Goal: Transaction & Acquisition: Obtain resource

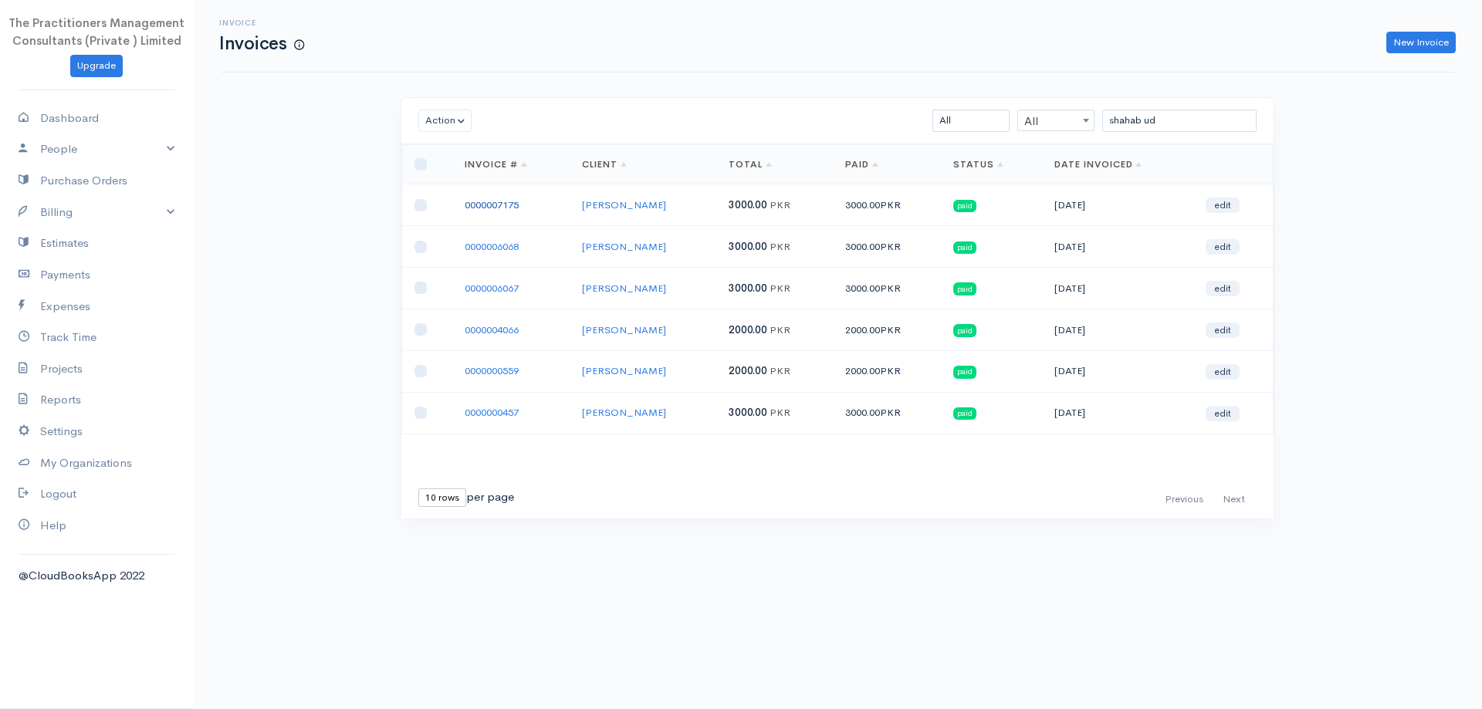
type input "shahab ud"
click at [514, 204] on link "0000007175" at bounding box center [492, 204] width 54 height 13
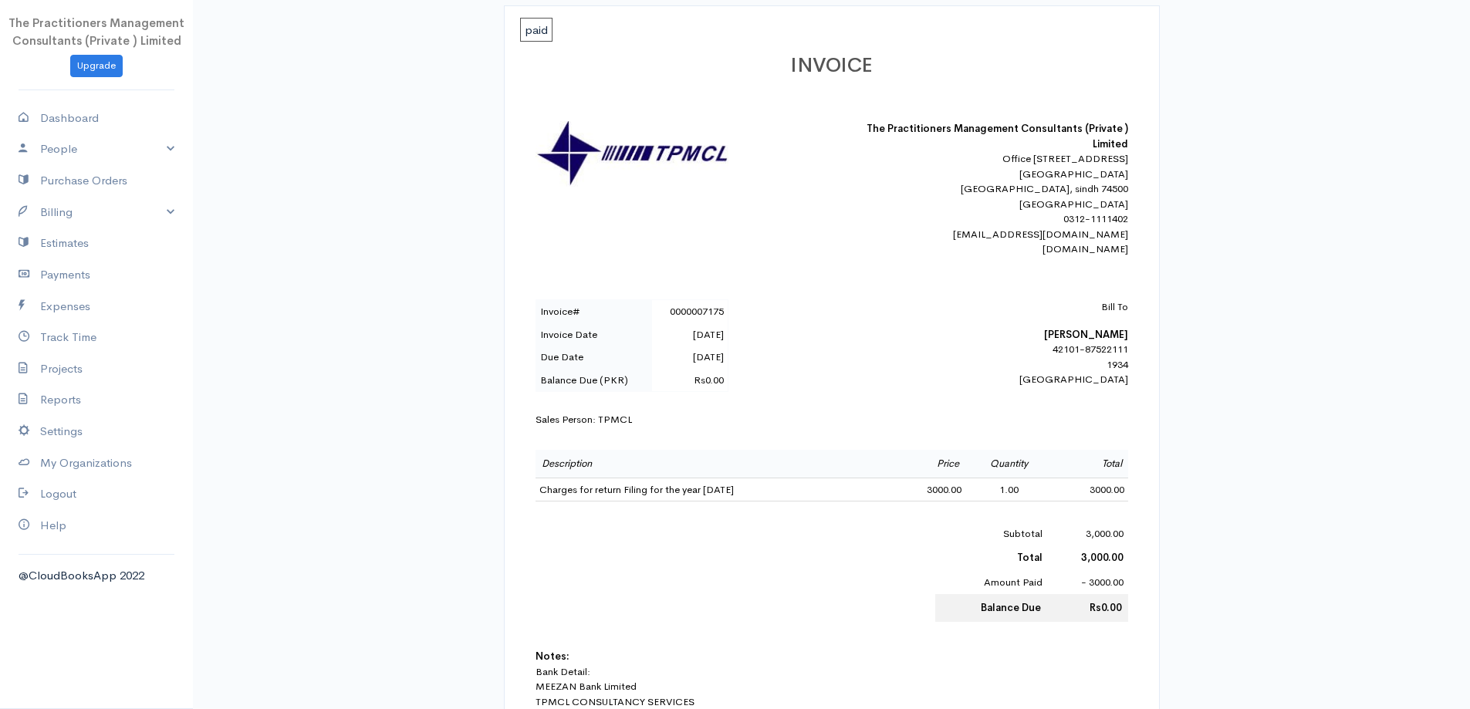
scroll to position [232, 0]
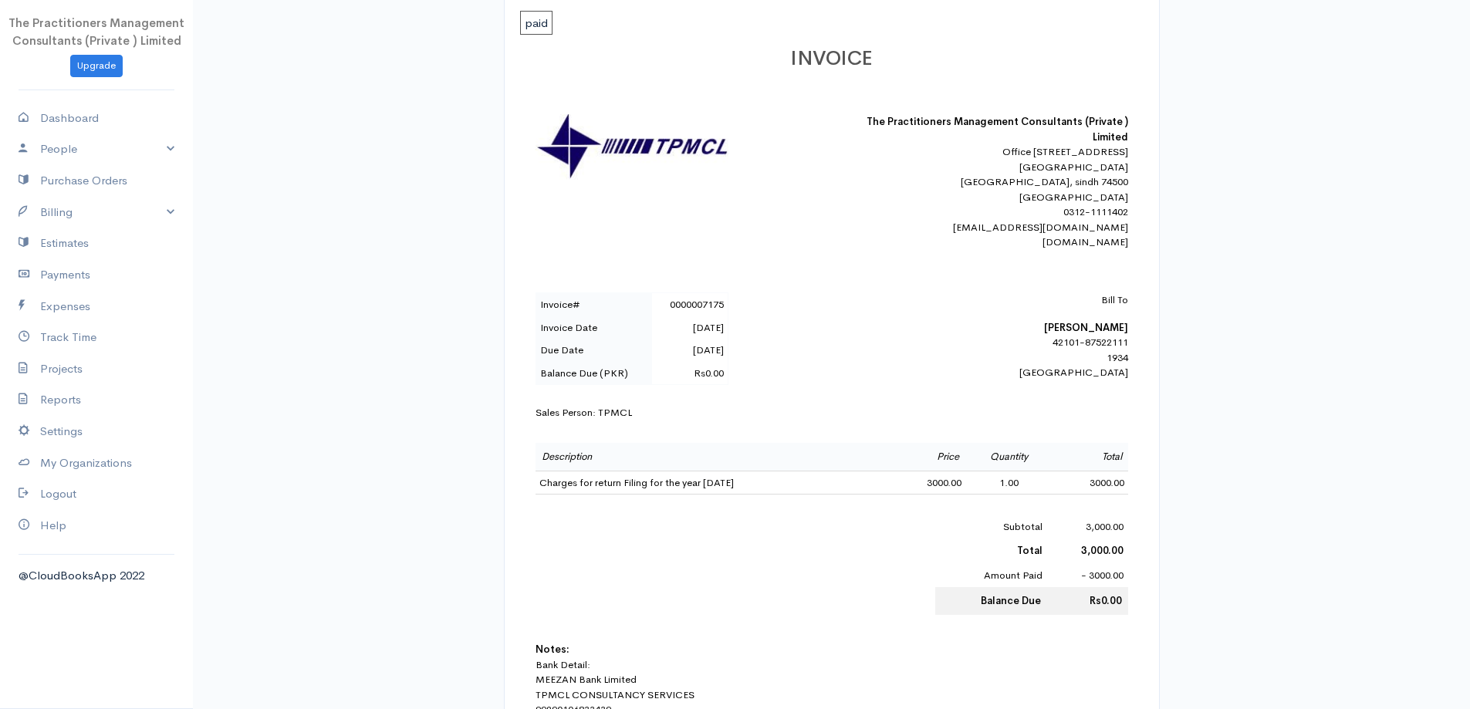
click at [1111, 334] on b "[PERSON_NAME]" at bounding box center [1086, 327] width 84 height 13
drag, startPoint x: 1097, startPoint y: 337, endPoint x: 1092, endPoint y: 355, distance: 18.3
click at [1099, 334] on b "[PERSON_NAME]" at bounding box center [1086, 327] width 84 height 13
click at [1077, 334] on b "[PERSON_NAME]" at bounding box center [1086, 327] width 84 height 13
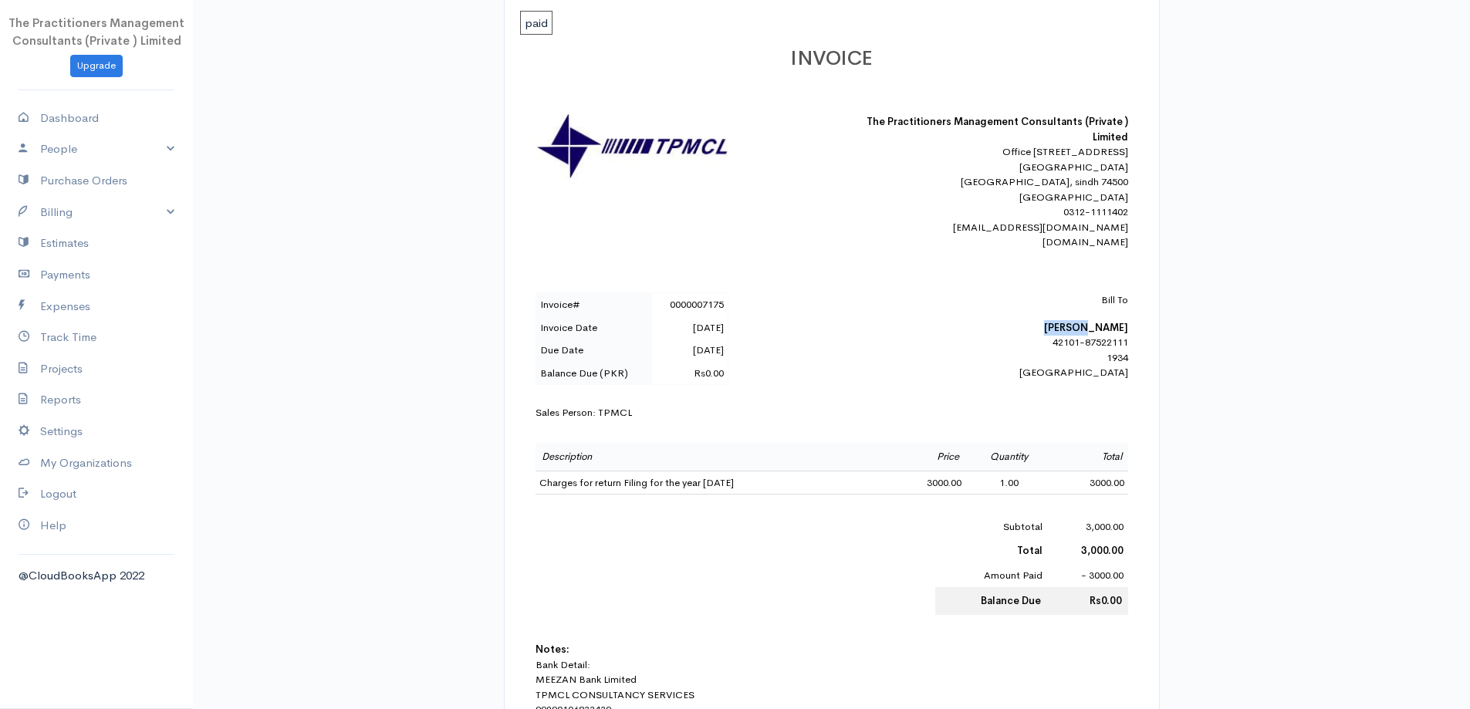
click at [1077, 334] on b "[PERSON_NAME]" at bounding box center [1086, 327] width 84 height 13
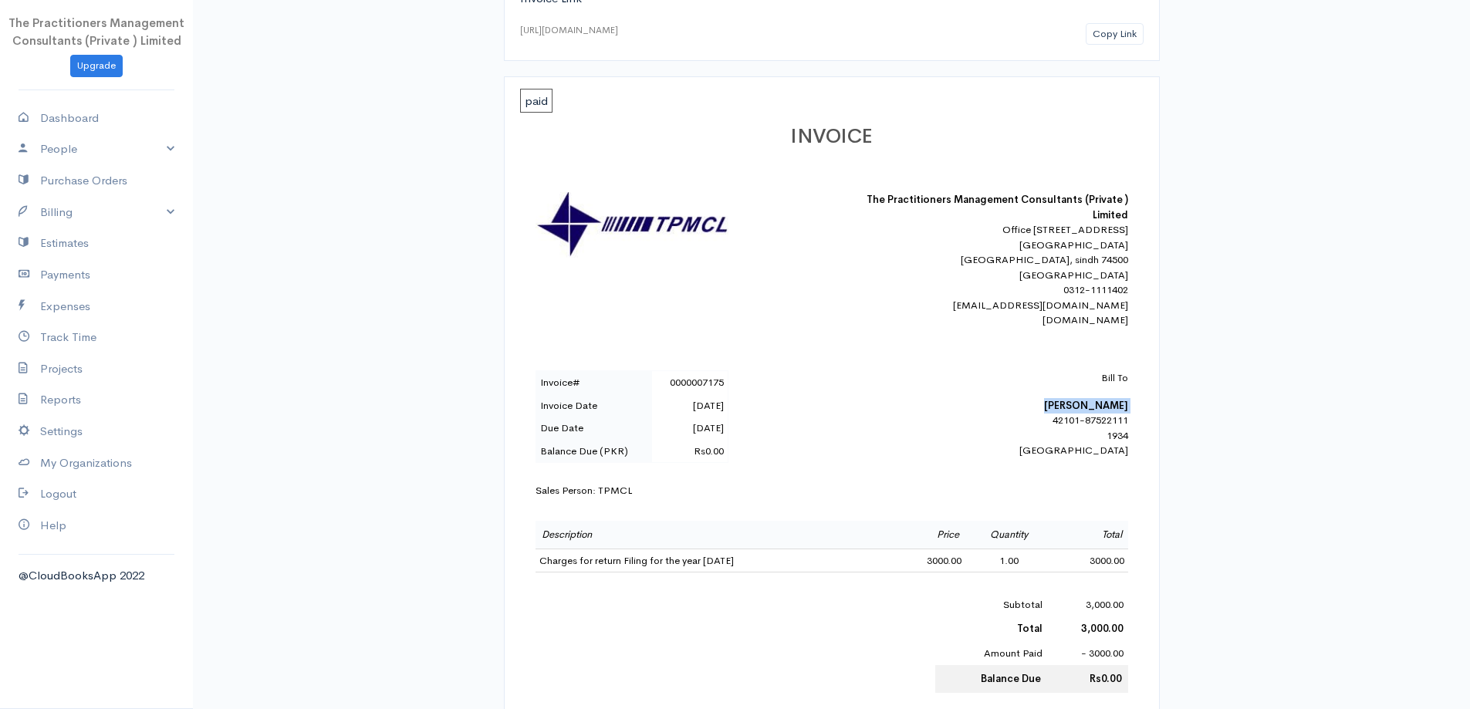
scroll to position [0, 0]
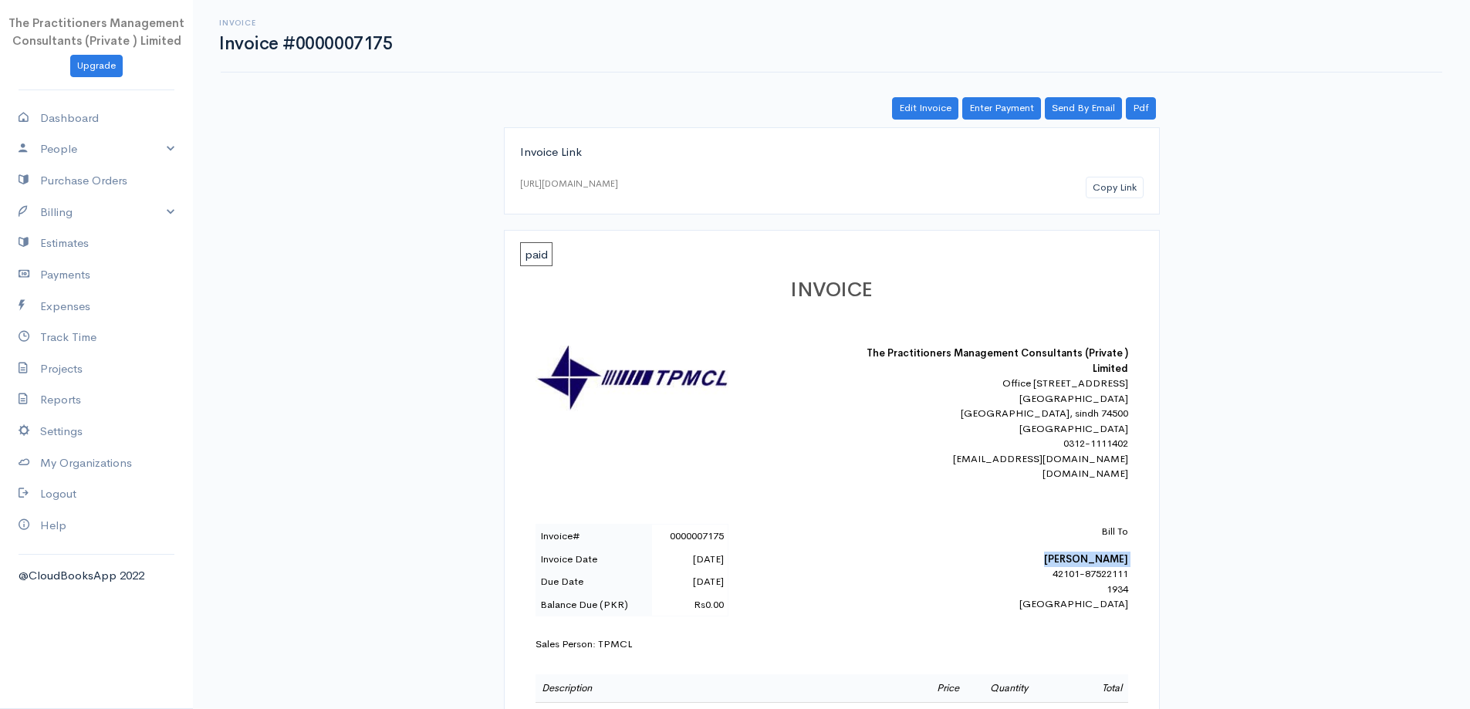
copy b "[PERSON_NAME]"
click at [59, 191] on link "Purchase Orders" at bounding box center [96, 181] width 193 height 32
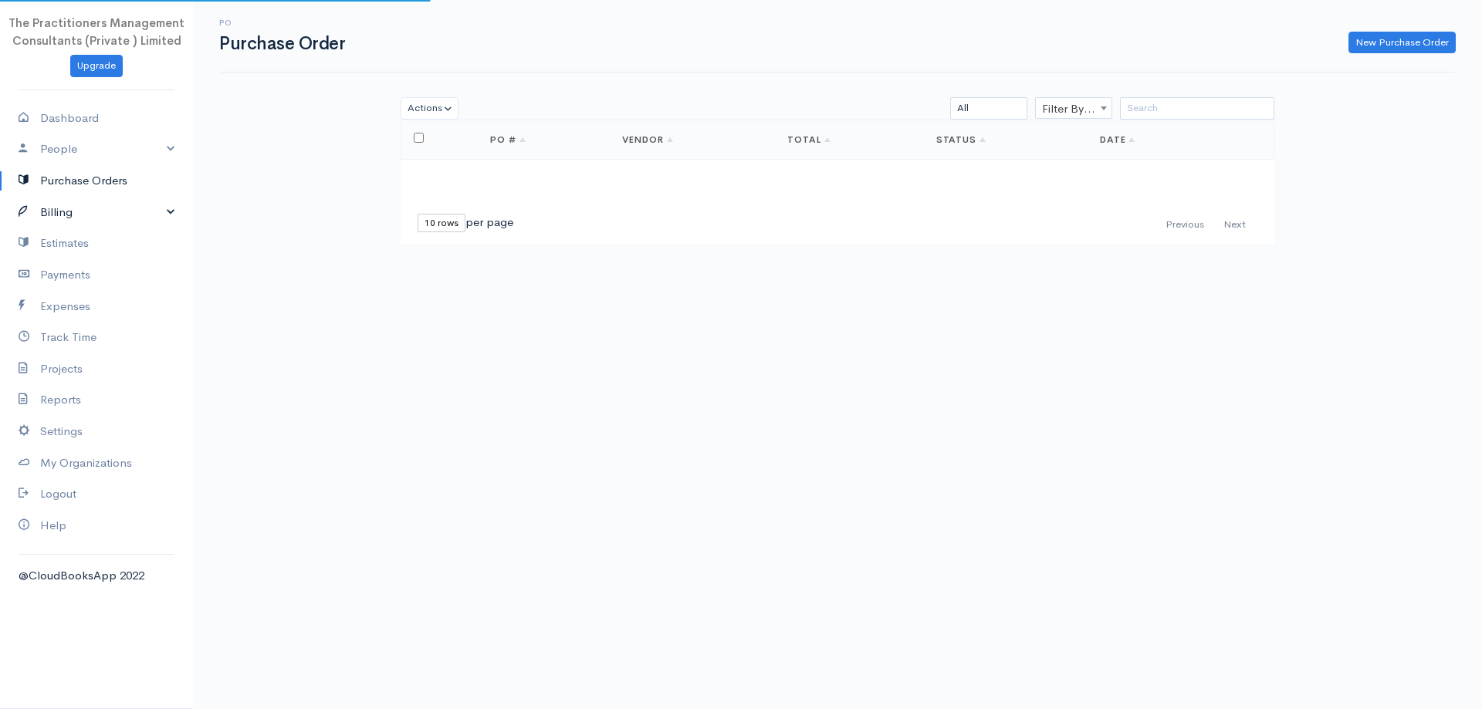
click at [77, 225] on link "Billing" at bounding box center [96, 213] width 193 height 32
click at [82, 245] on link "Invoice" at bounding box center [96, 242] width 193 height 28
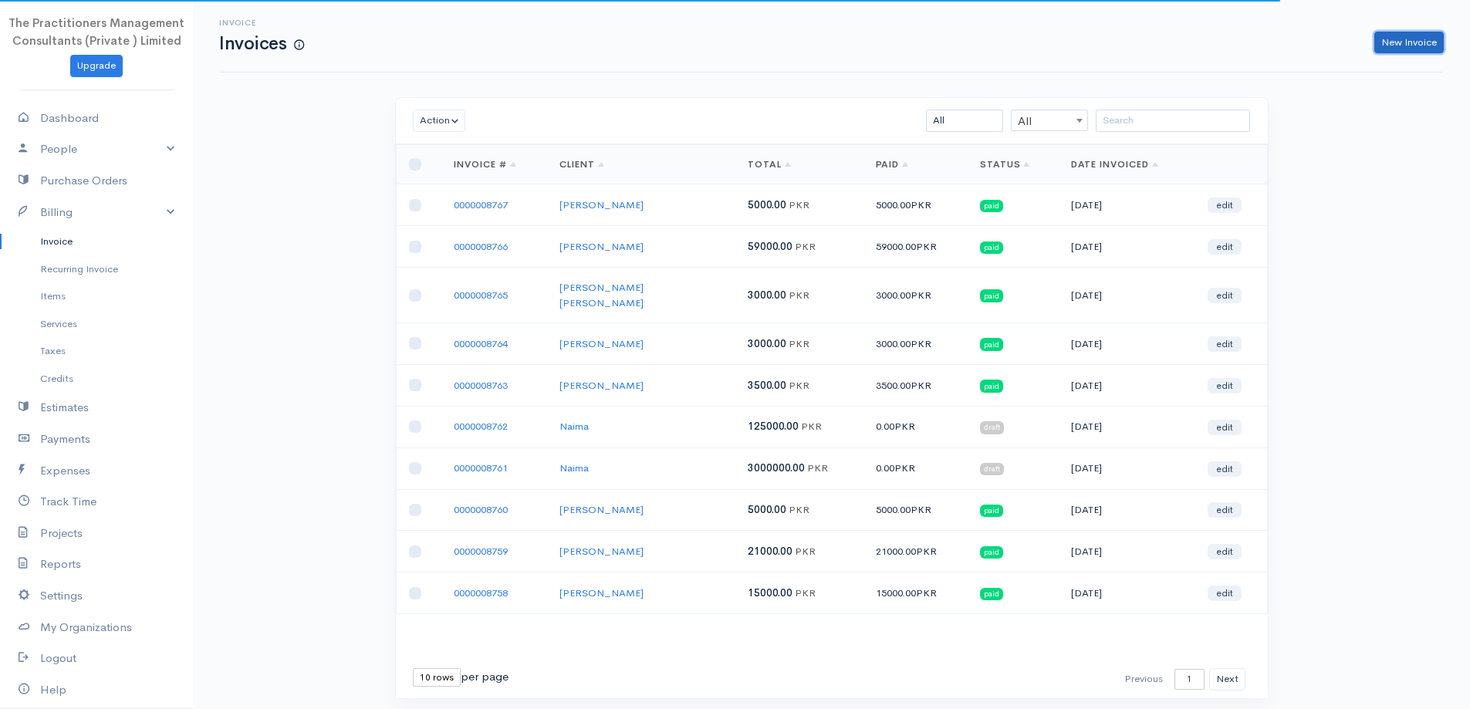
click at [1391, 44] on link "New Invoice" at bounding box center [1409, 43] width 69 height 22
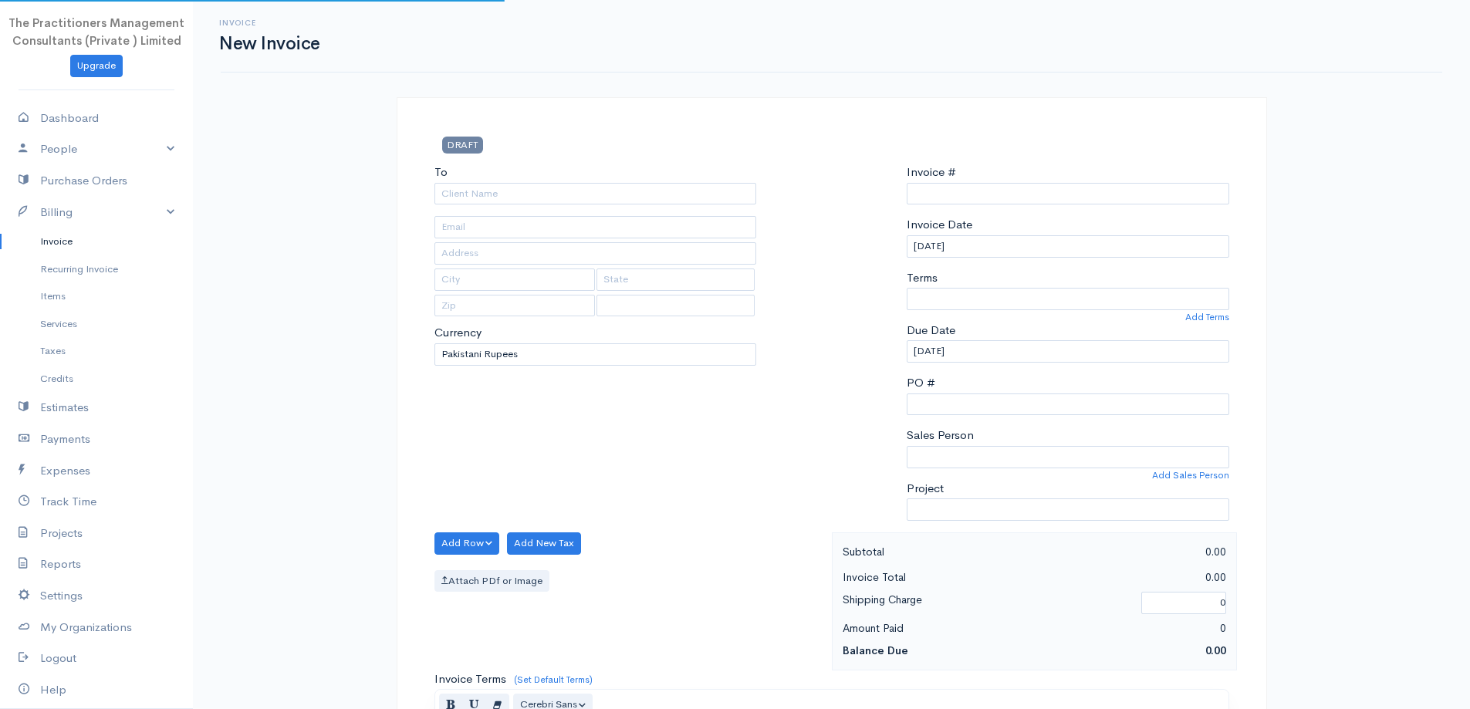
select select "[GEOGRAPHIC_DATA]"
type input "0000008768"
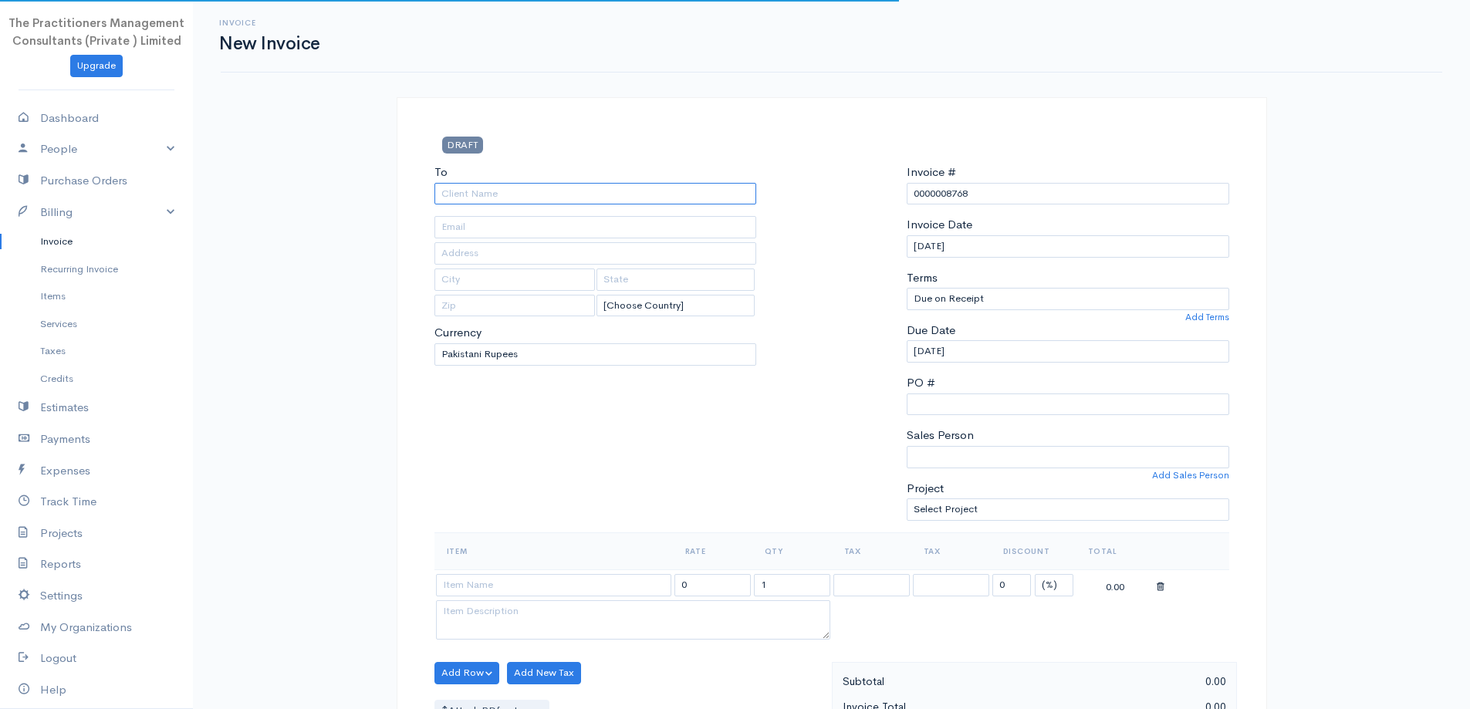
click at [634, 198] on input "To" at bounding box center [596, 194] width 323 height 22
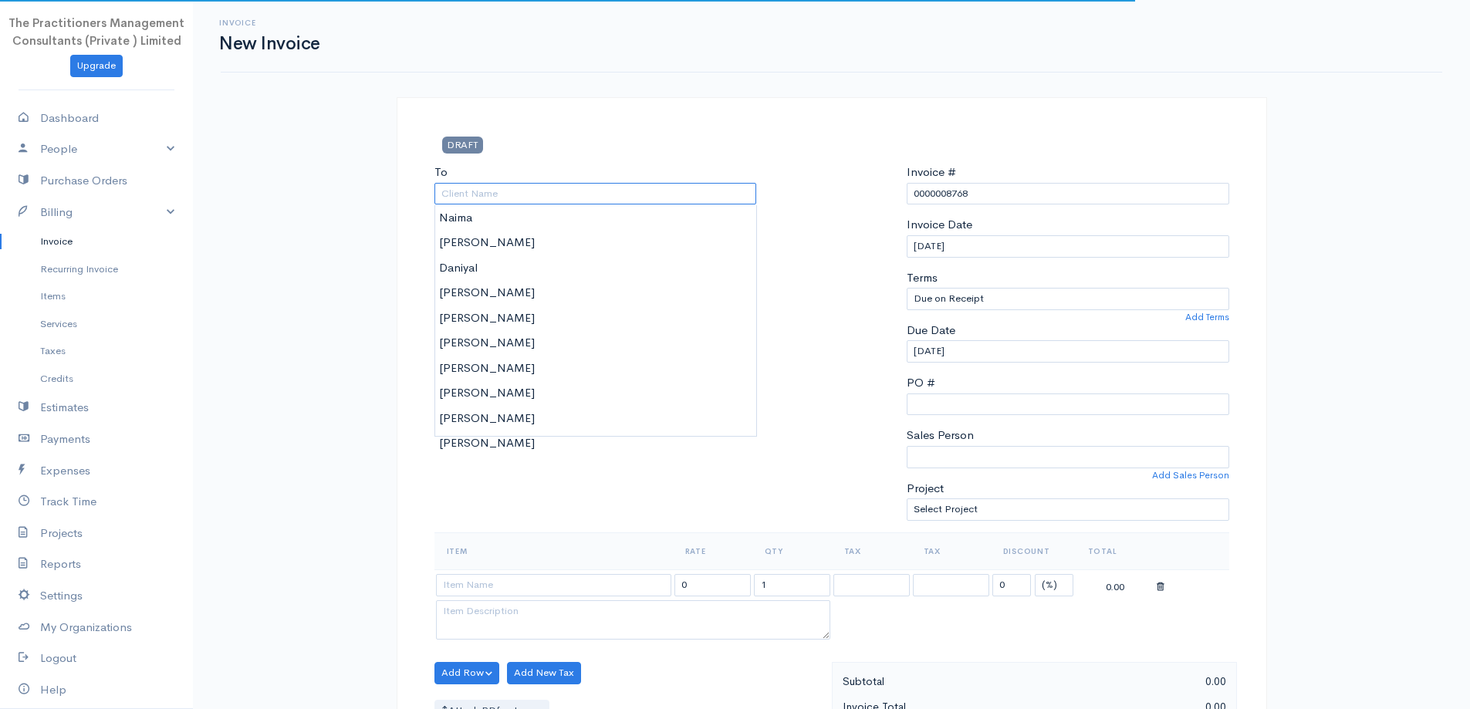
paste input "[PERSON_NAME]"
type input "[PERSON_NAME]"
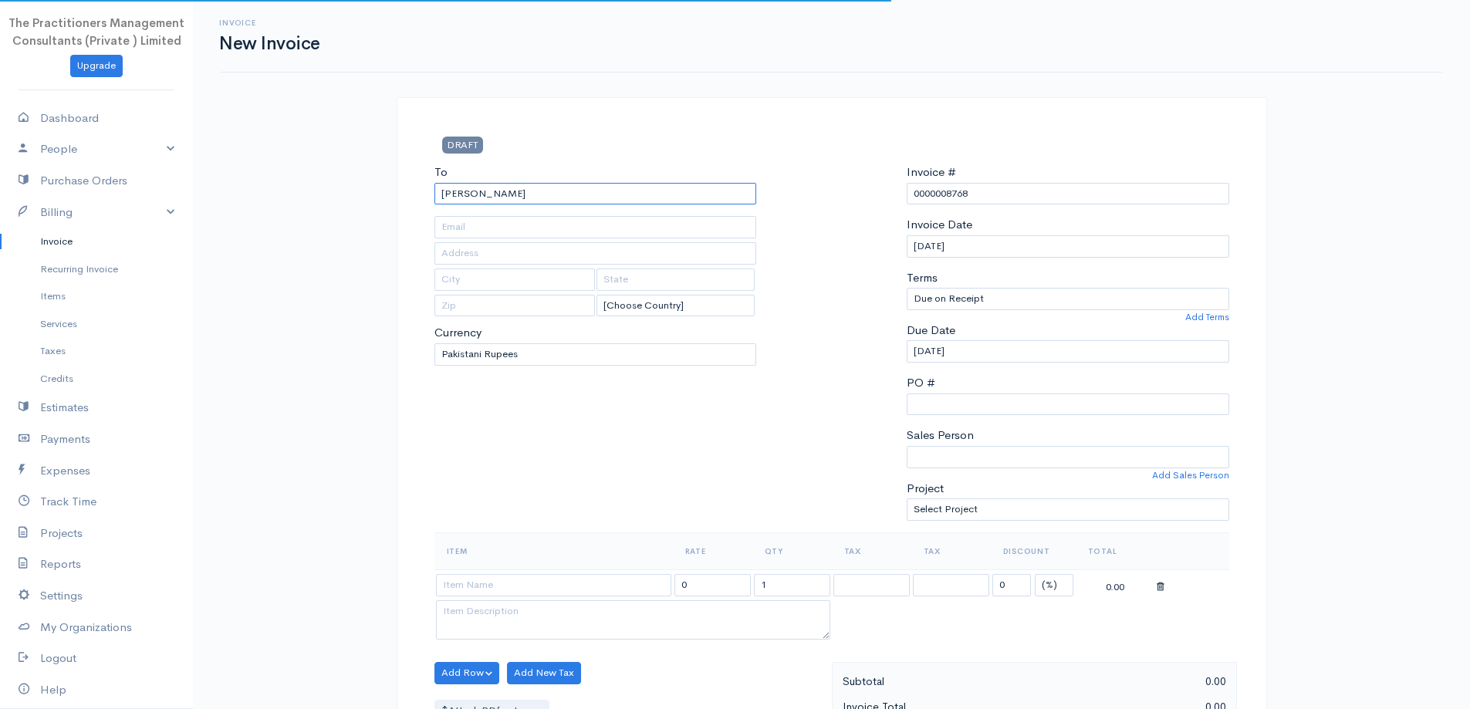
type input "1934"
type input "[GEOGRAPHIC_DATA]"
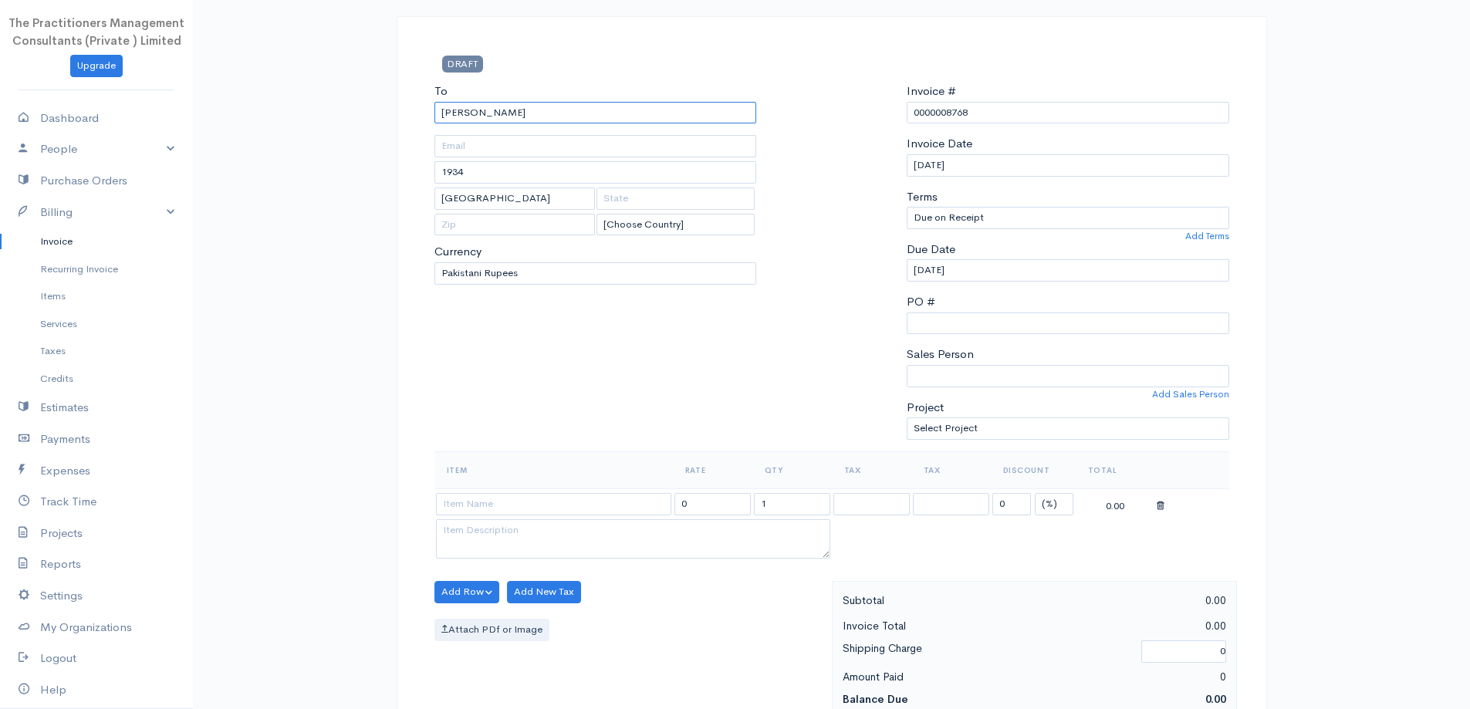
scroll to position [386, 0]
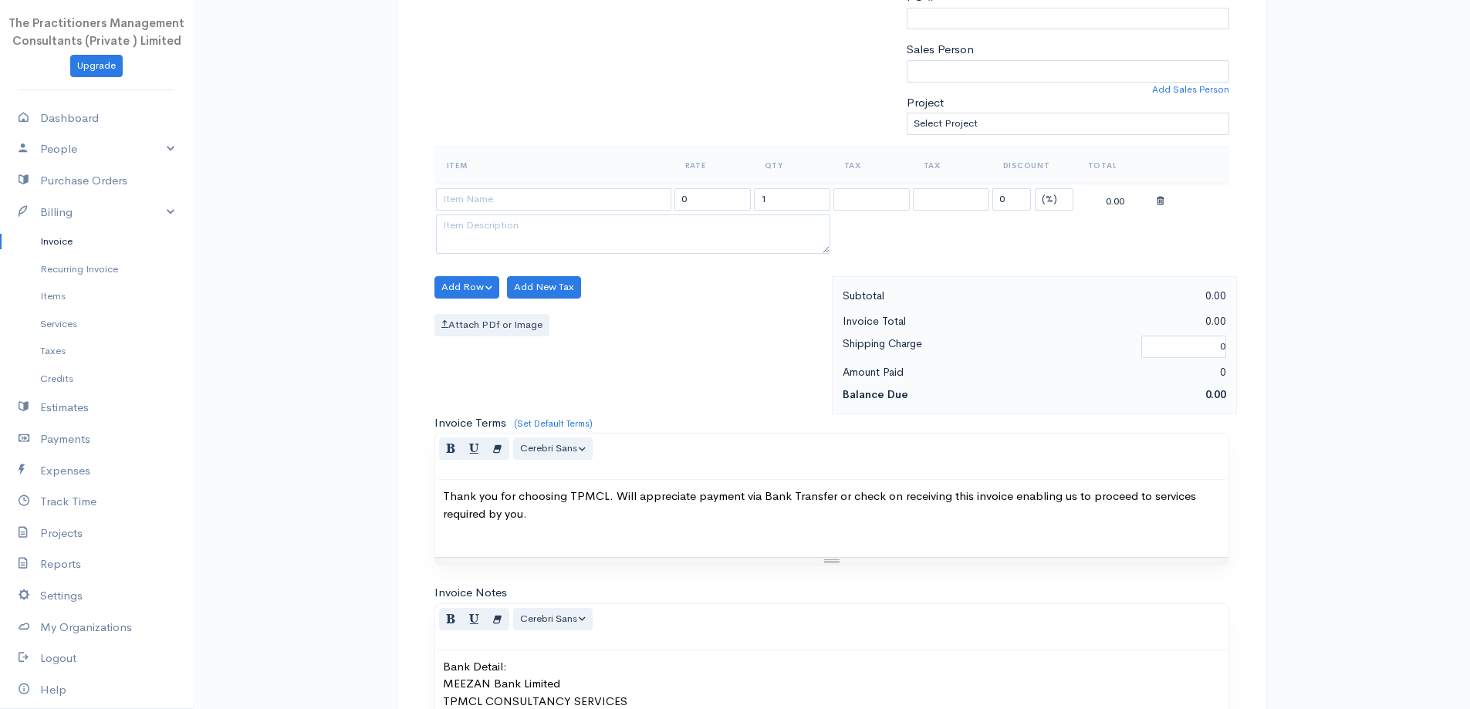
type input "[PERSON_NAME]"
click at [548, 188] on input at bounding box center [553, 199] width 235 height 22
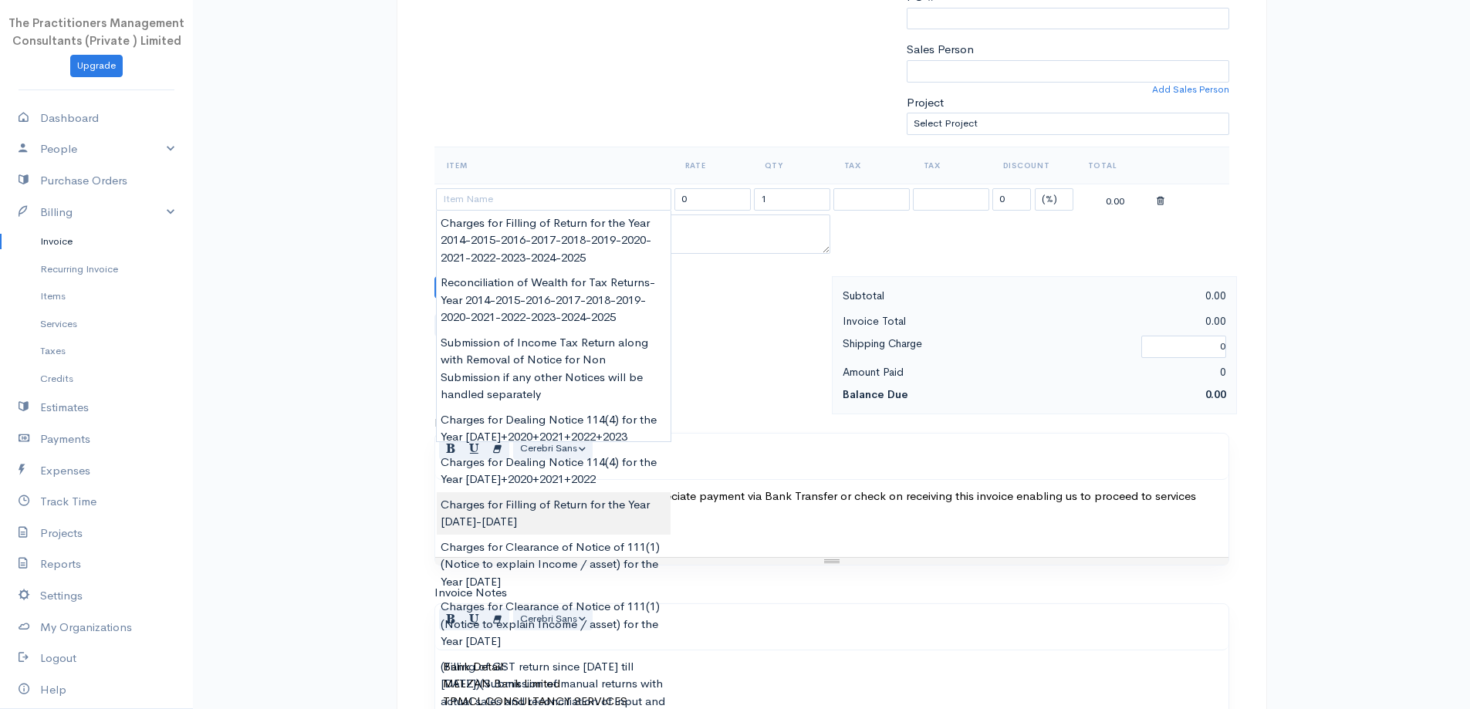
type input "Charges for Filling of Return for the Year [DATE]-[DATE]"
type input "15000.00"
click at [598, 525] on body "The Practitioners Management Consultants (Private ) Limited Upgrade Dashboard P…" at bounding box center [735, 291] width 1470 height 1355
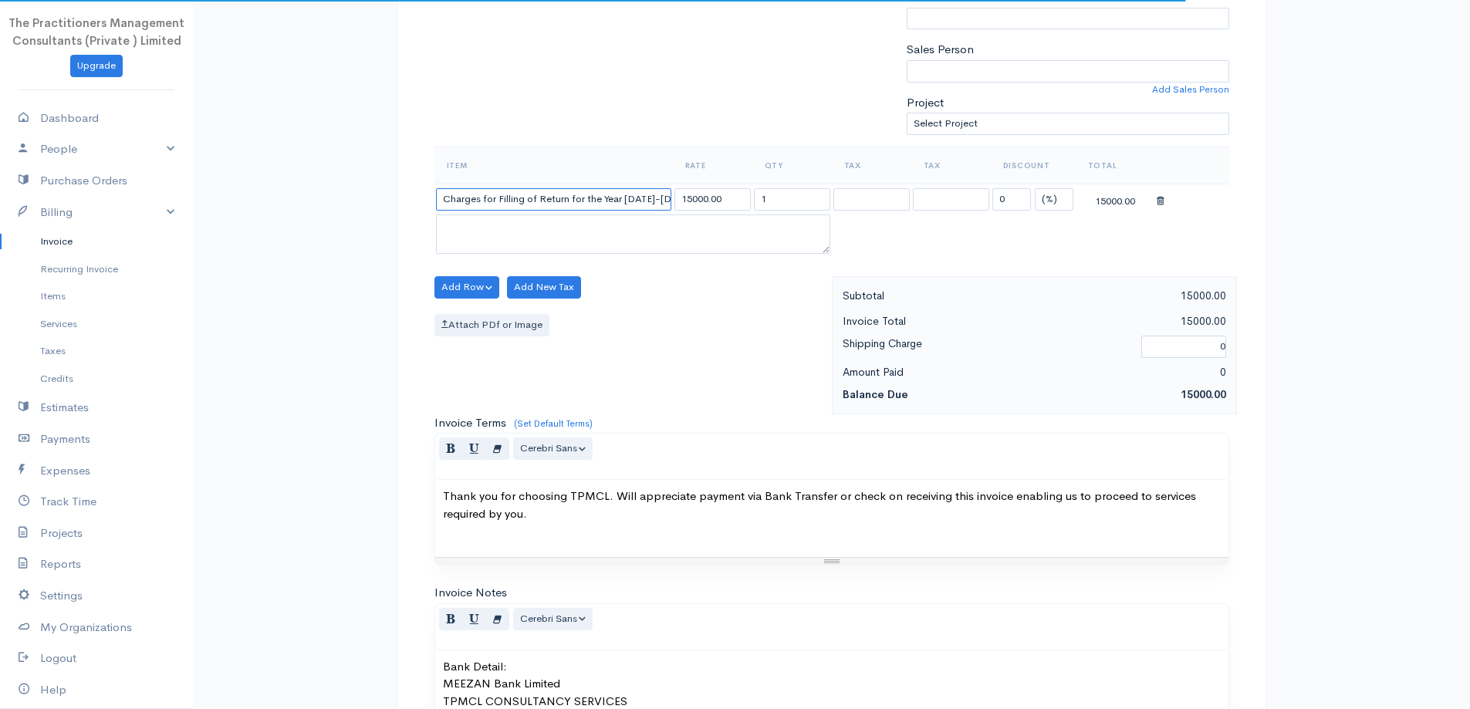
drag, startPoint x: 654, startPoint y: 197, endPoint x: 624, endPoint y: 190, distance: 30.9
click at [624, 190] on input "Charges for Filling of Return for the Year [DATE]-[DATE]" at bounding box center [553, 199] width 235 height 22
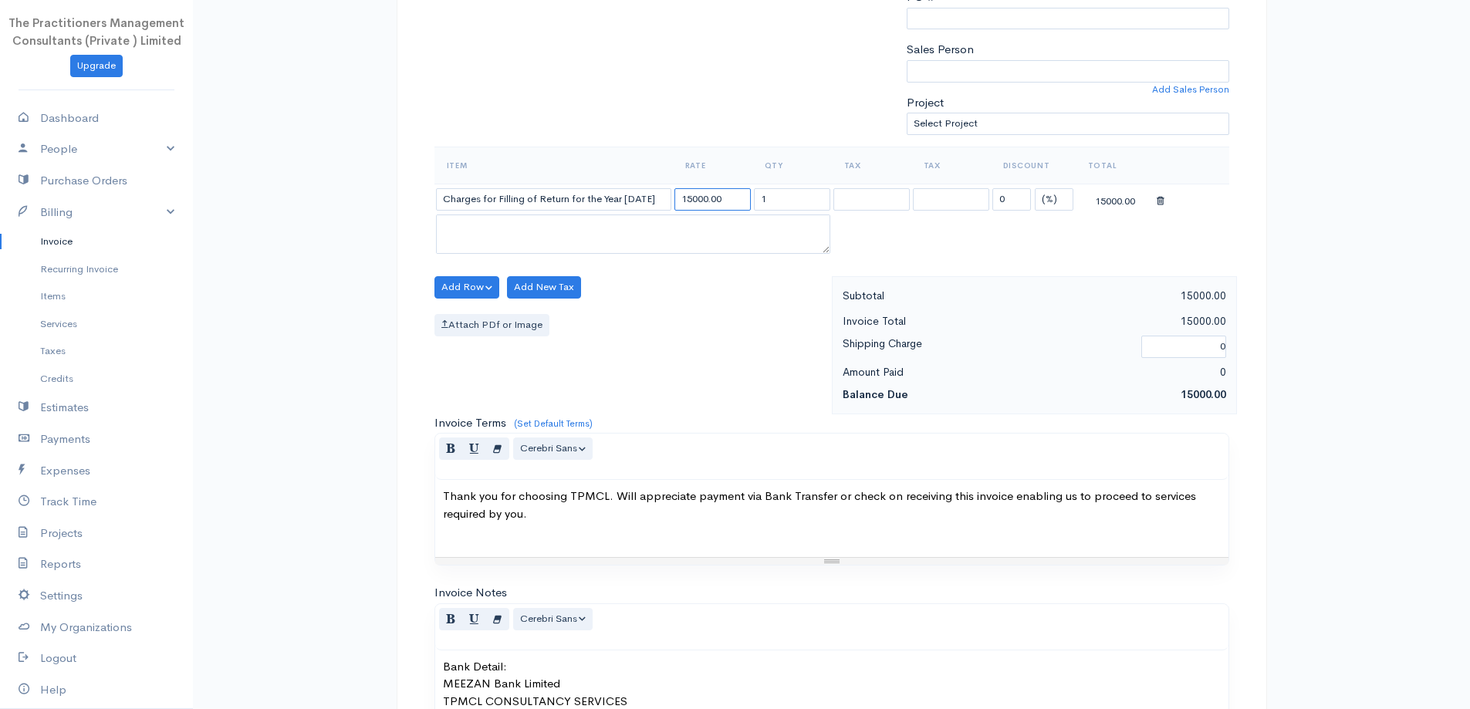
drag, startPoint x: 691, startPoint y: 197, endPoint x: 652, endPoint y: 193, distance: 38.8
click at [652, 193] on tr "Charges for Filling of Return for the Year [DATE] 15000.00 1 0 (%) Flat 15000.00" at bounding box center [832, 199] width 795 height 30
drag, startPoint x: 629, startPoint y: 201, endPoint x: 640, endPoint y: 202, distance: 10.9
click at [629, 201] on input "Charges for Filling of Return for the Year [DATE]" at bounding box center [553, 199] width 235 height 22
click at [647, 201] on input "Charges for Filling of Return for the Year [DATE]" at bounding box center [553, 199] width 235 height 22
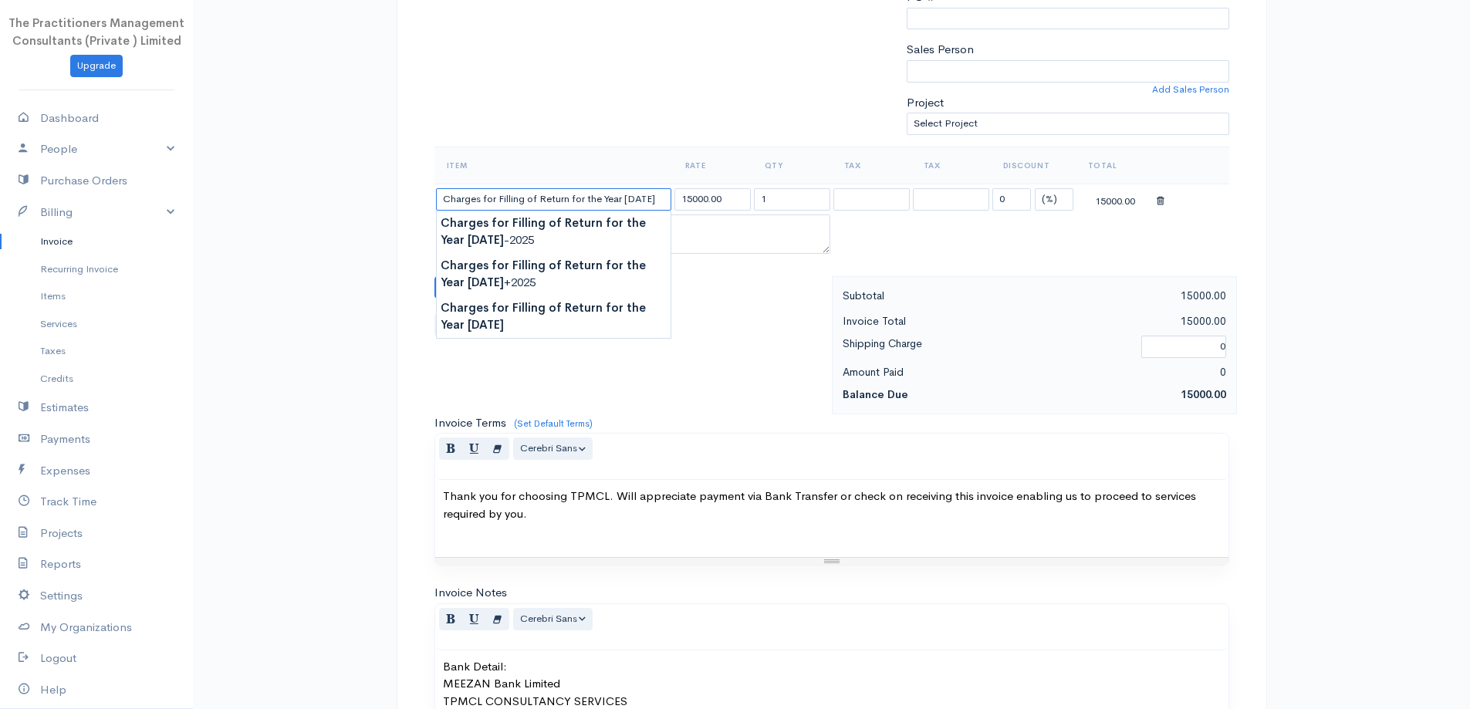
type input "Charges for Filling of Return for the Year [DATE]"
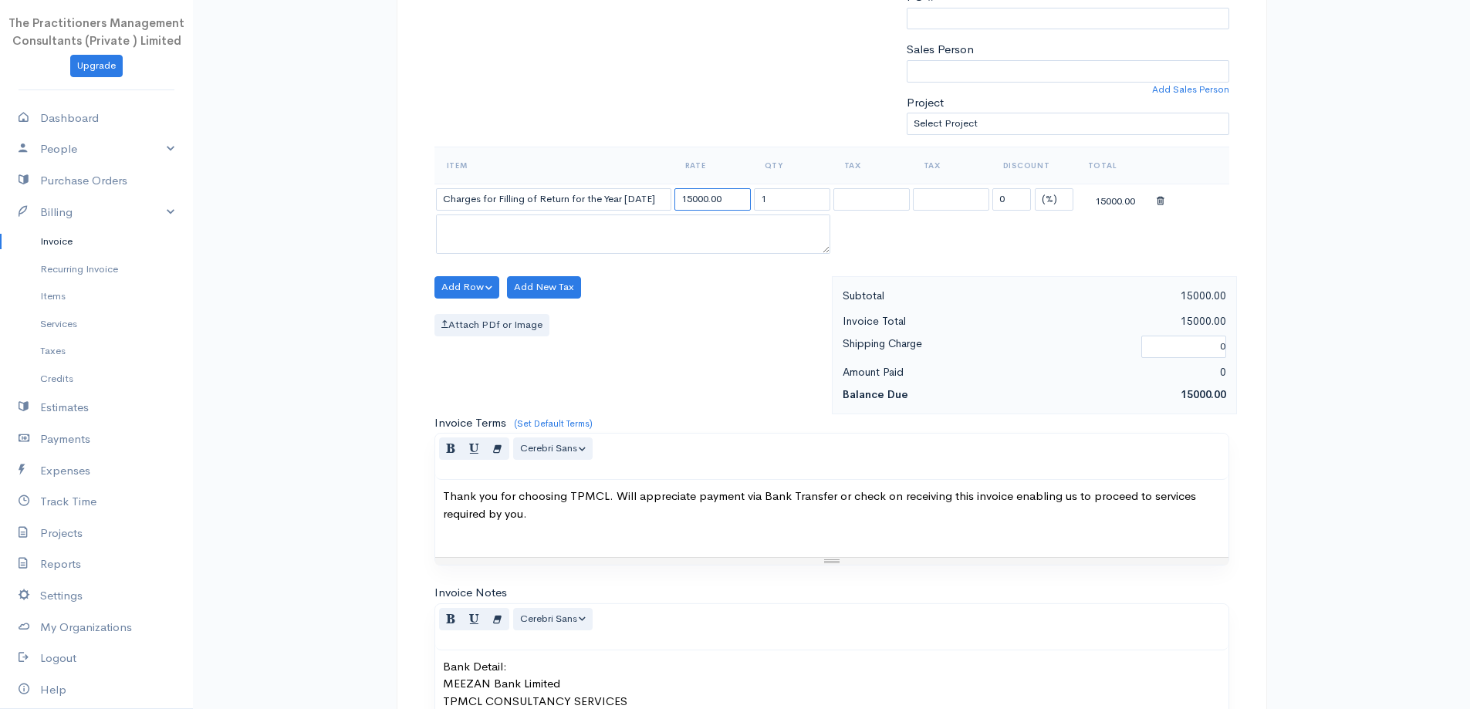
drag, startPoint x: 689, startPoint y: 203, endPoint x: 679, endPoint y: 200, distance: 10.5
click at [679, 200] on input "15000.00" at bounding box center [713, 199] width 76 height 22
drag, startPoint x: 691, startPoint y: 199, endPoint x: 681, endPoint y: 198, distance: 10.2
click at [681, 198] on input "15000.00" at bounding box center [713, 199] width 76 height 22
type input "3000.00"
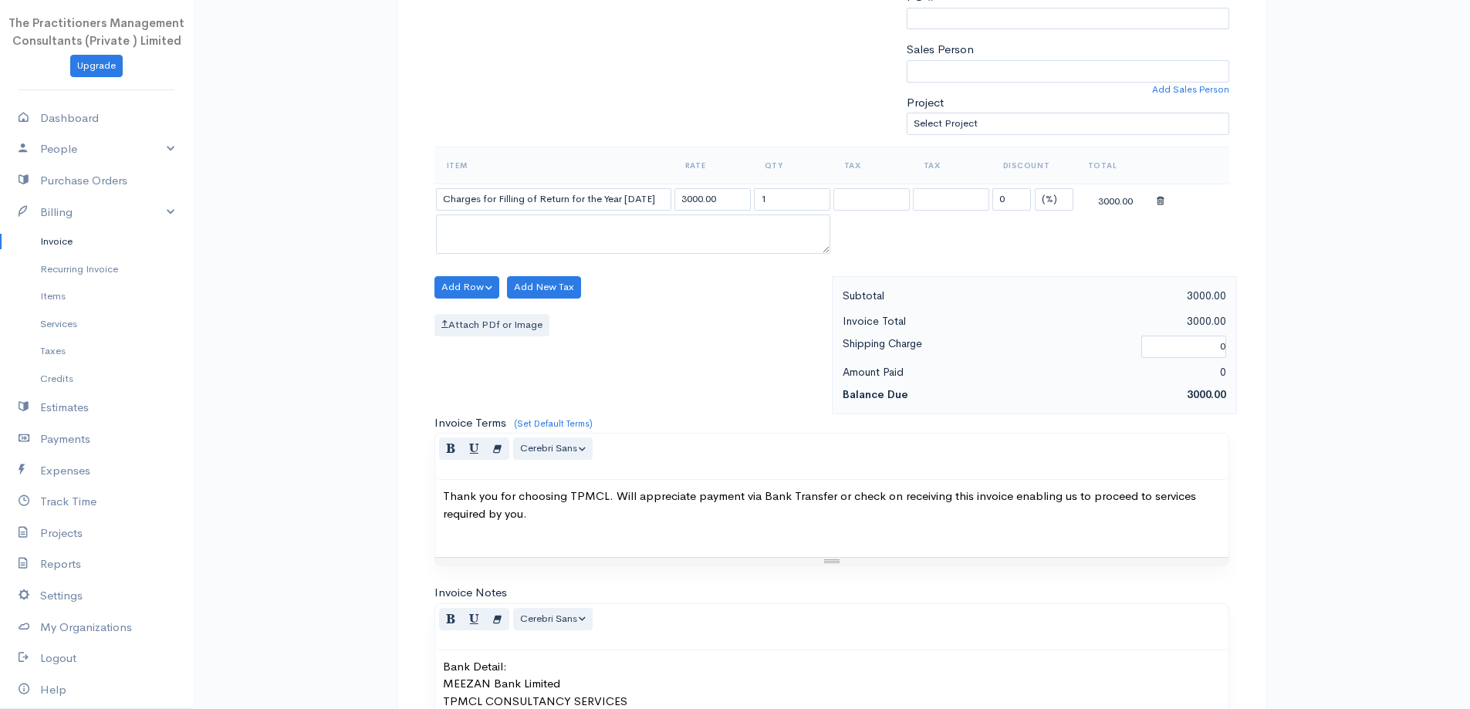
click at [761, 306] on div "Add Row Add Item Row Add Time Row Add New Tax Attach PDf or Image" at bounding box center [629, 345] width 405 height 138
click at [1057, 200] on select "(%) Flat" at bounding box center [1054, 199] width 39 height 22
select select "2"
click at [1035, 188] on select "(%) Flat" at bounding box center [1054, 199] width 39 height 22
click at [1000, 184] on td "0 (%) Flat" at bounding box center [1033, 199] width 85 height 30
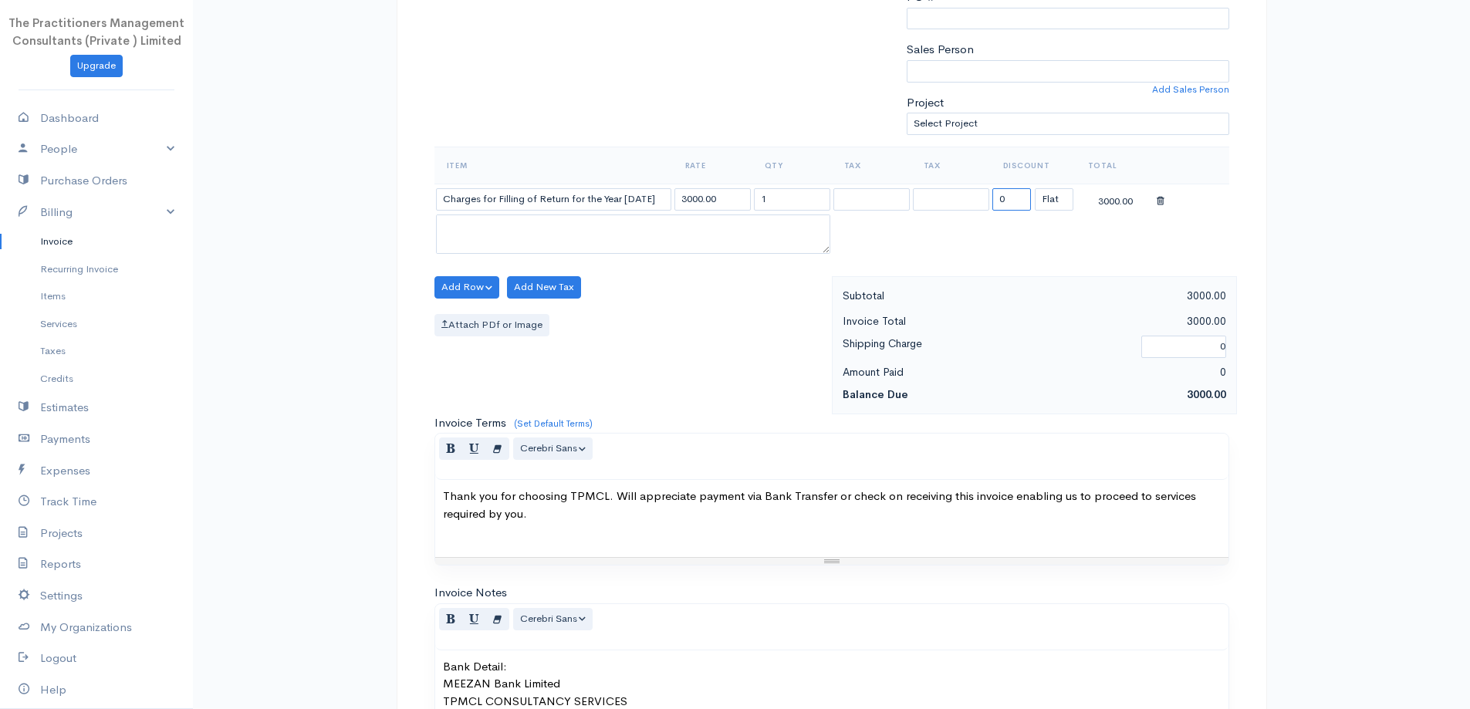
click at [1010, 194] on input "0" at bounding box center [1012, 199] width 39 height 22
type input "2000"
click at [777, 303] on div "Add Row Add Item Row Add Time Row Add New Tax Attach PDf or Image" at bounding box center [629, 345] width 405 height 138
click at [688, 201] on input "3000.00" at bounding box center [713, 199] width 76 height 22
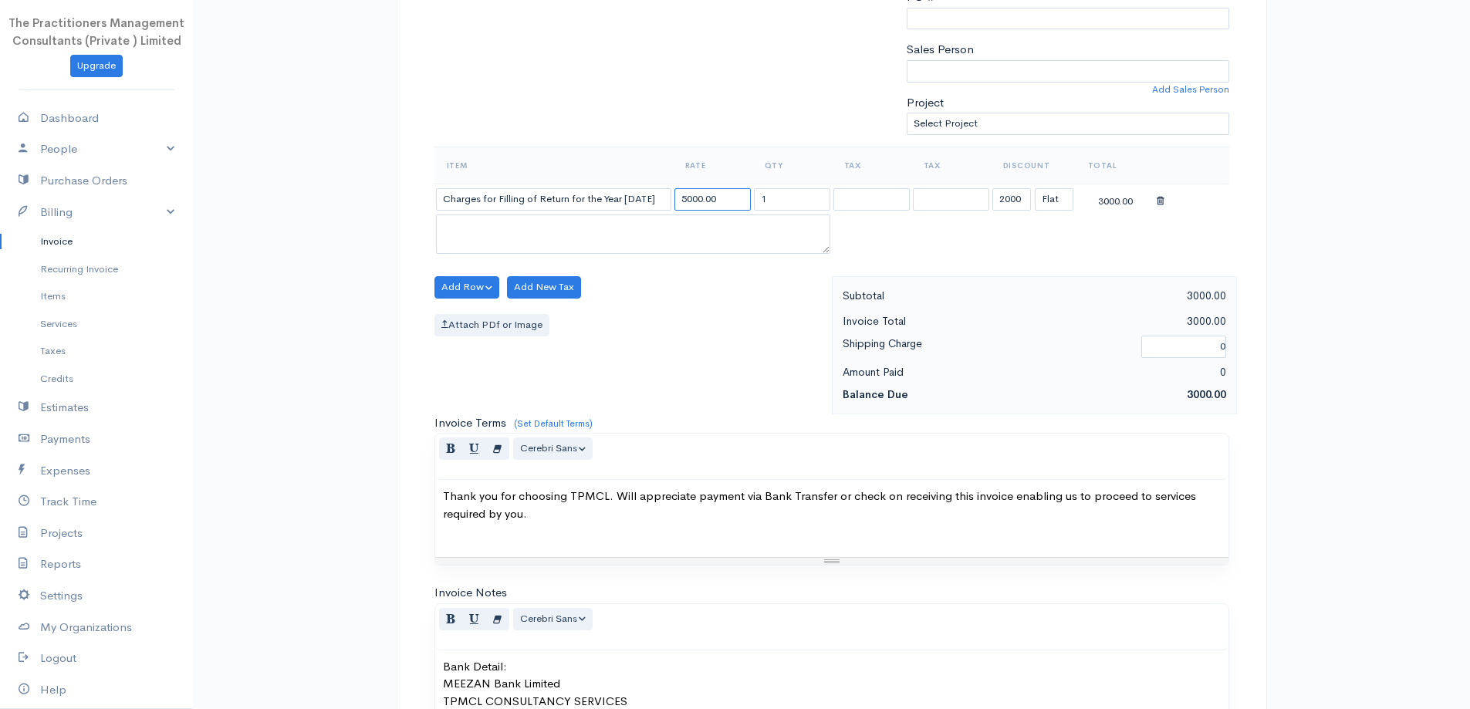
type input "5000.00"
click at [678, 264] on div "Item Rate Qty Tax Tax Discount Total Charges for Filling of Return for the Year…" at bounding box center [832, 212] width 795 height 130
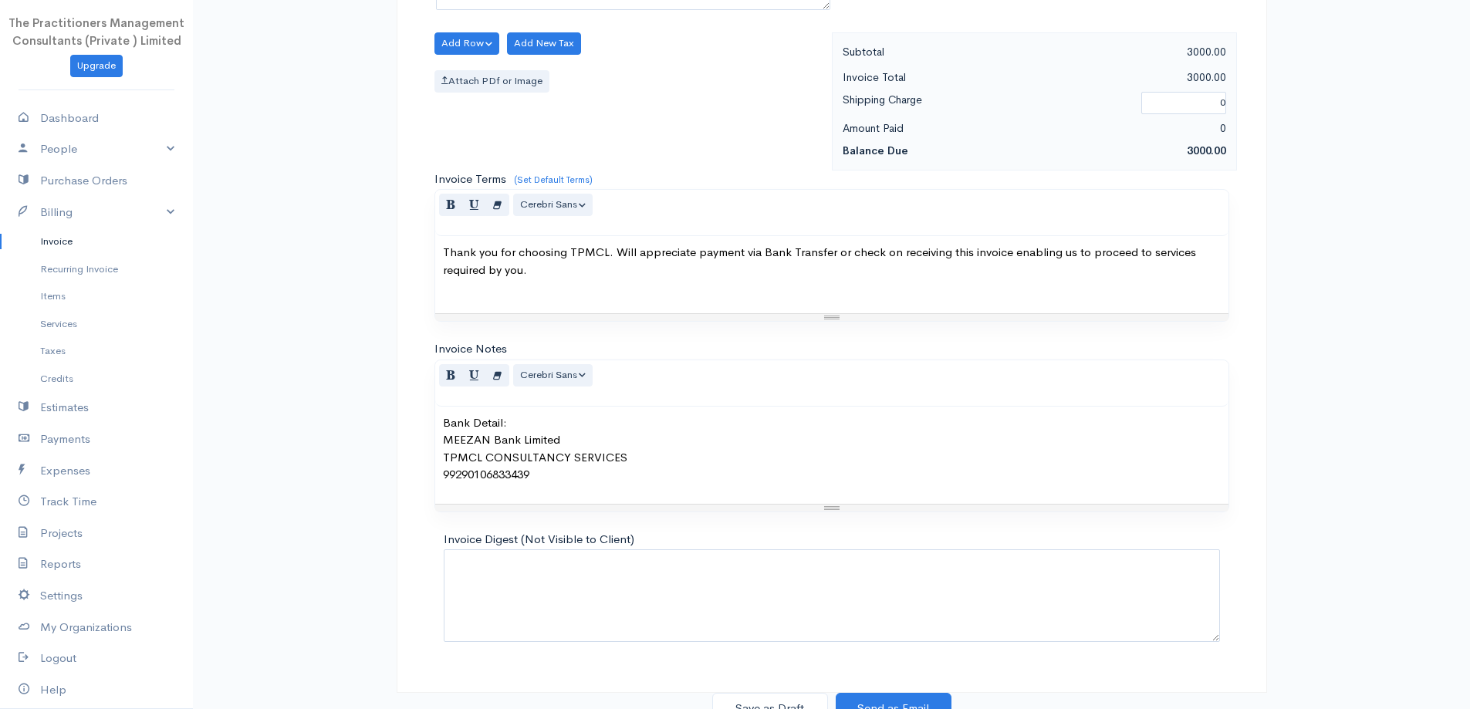
scroll to position [645, 0]
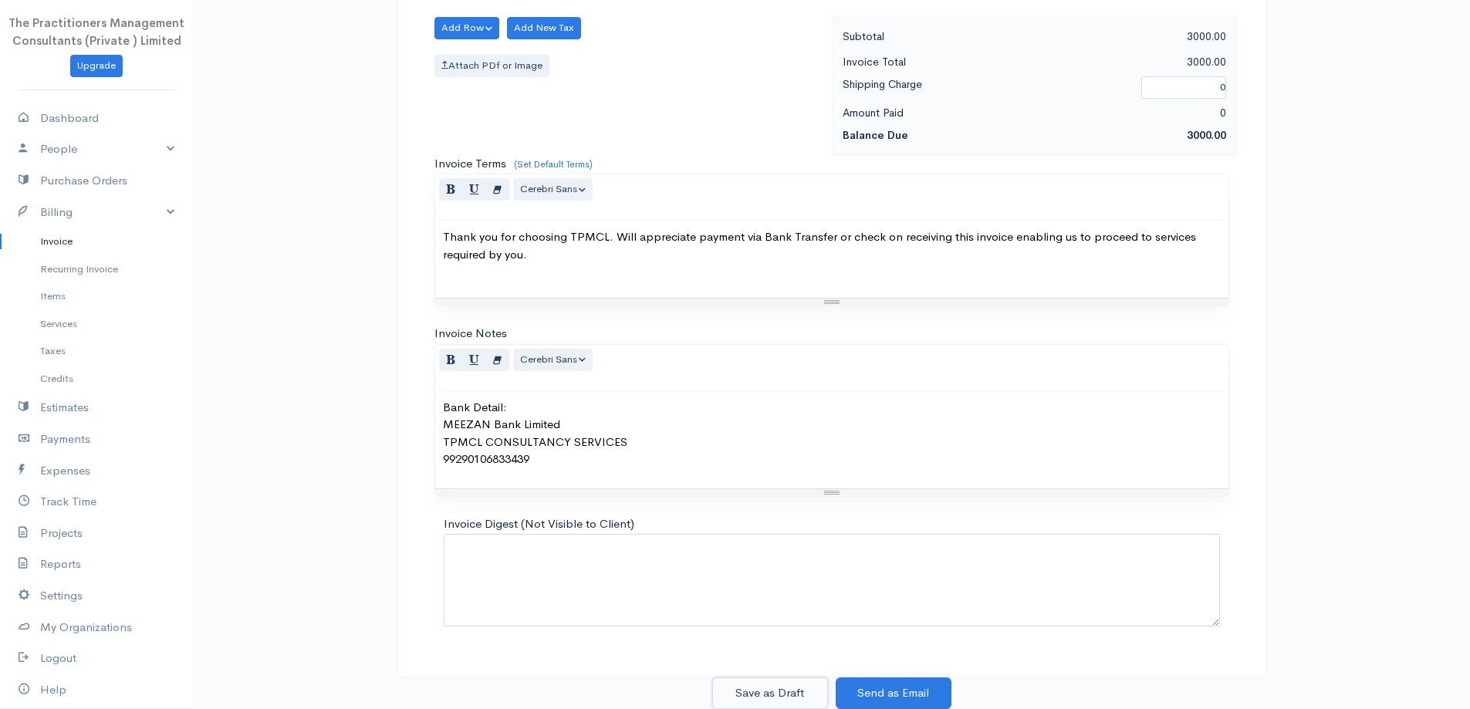
click at [785, 692] on button "Save as Draft" at bounding box center [770, 694] width 116 height 32
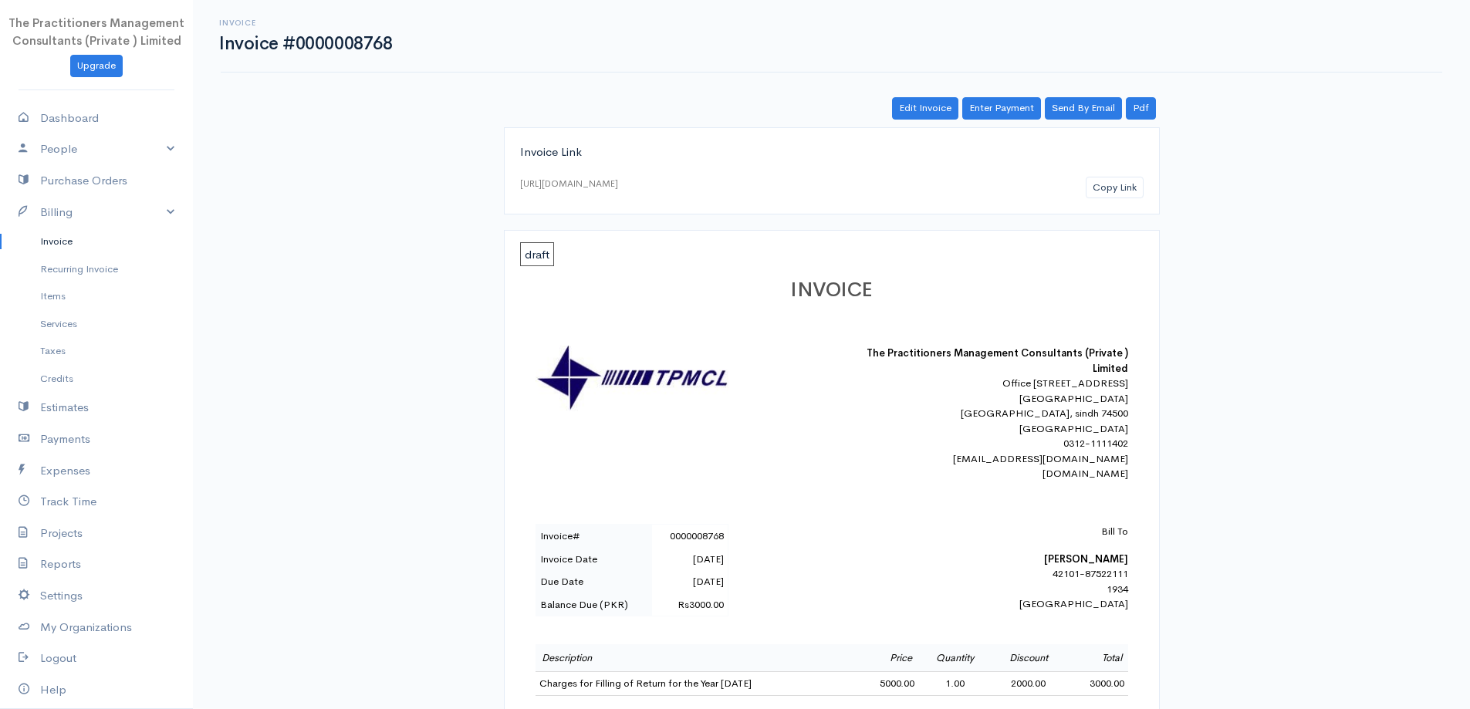
click at [102, 252] on link "Invoice" at bounding box center [96, 242] width 193 height 28
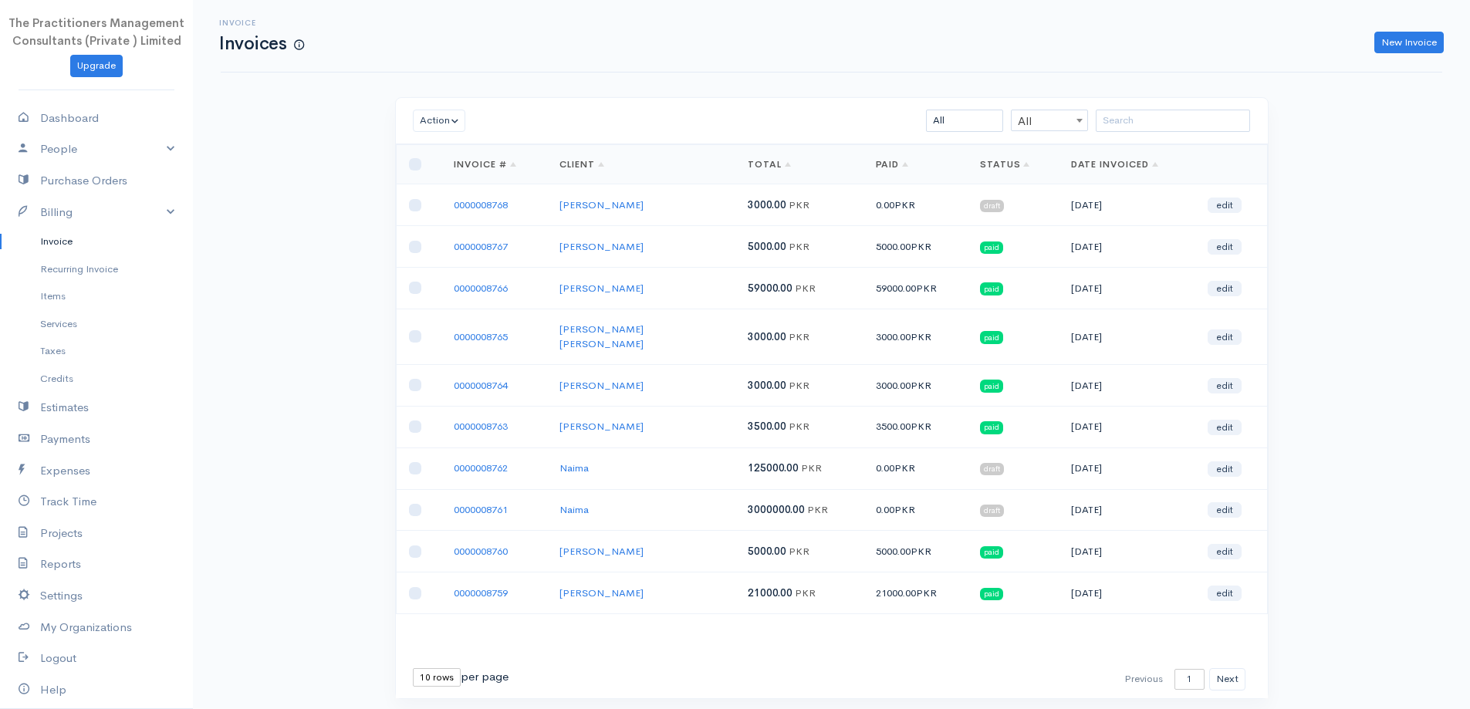
click at [1398, 59] on div "Invoice Invoices New Invoice" at bounding box center [832, 36] width 1222 height 73
click at [1398, 50] on link "New Invoice" at bounding box center [1409, 43] width 69 height 22
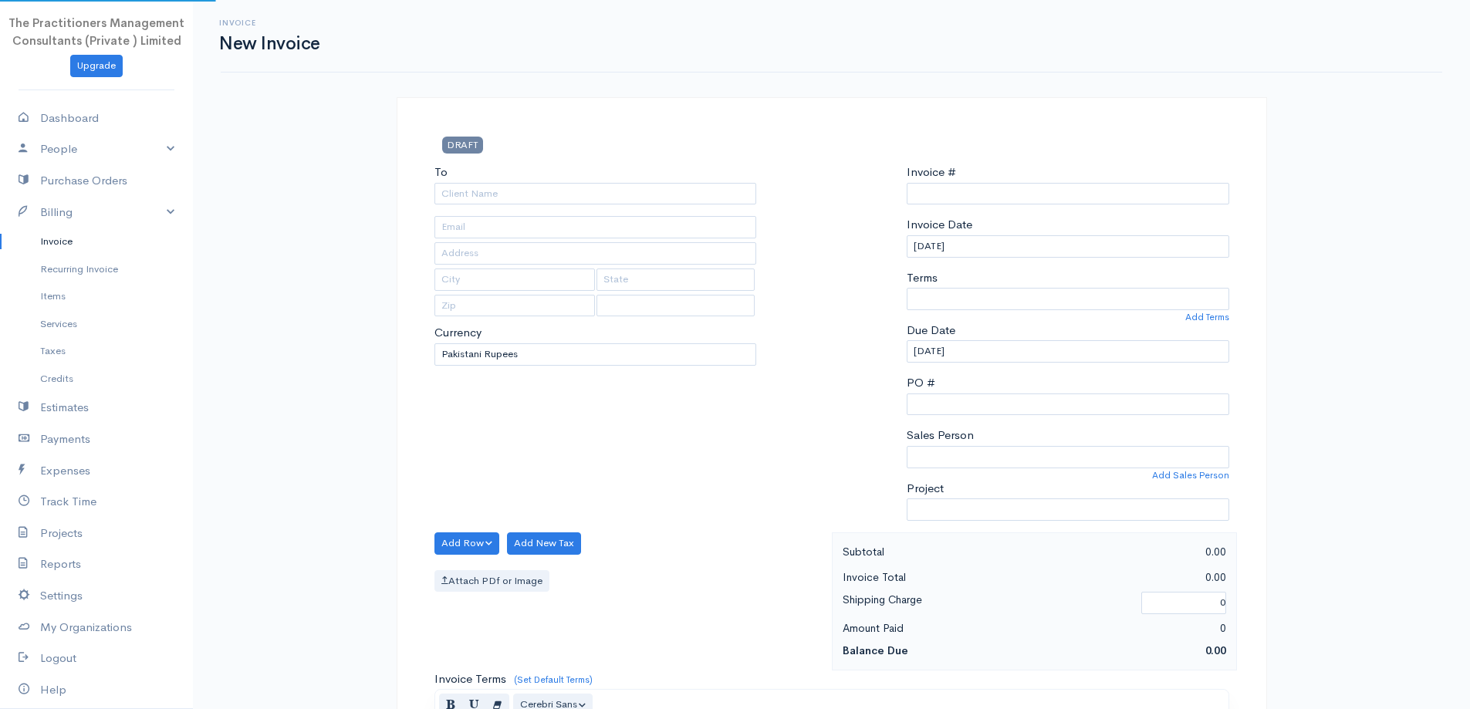
select select "[GEOGRAPHIC_DATA]"
type input "0000008769"
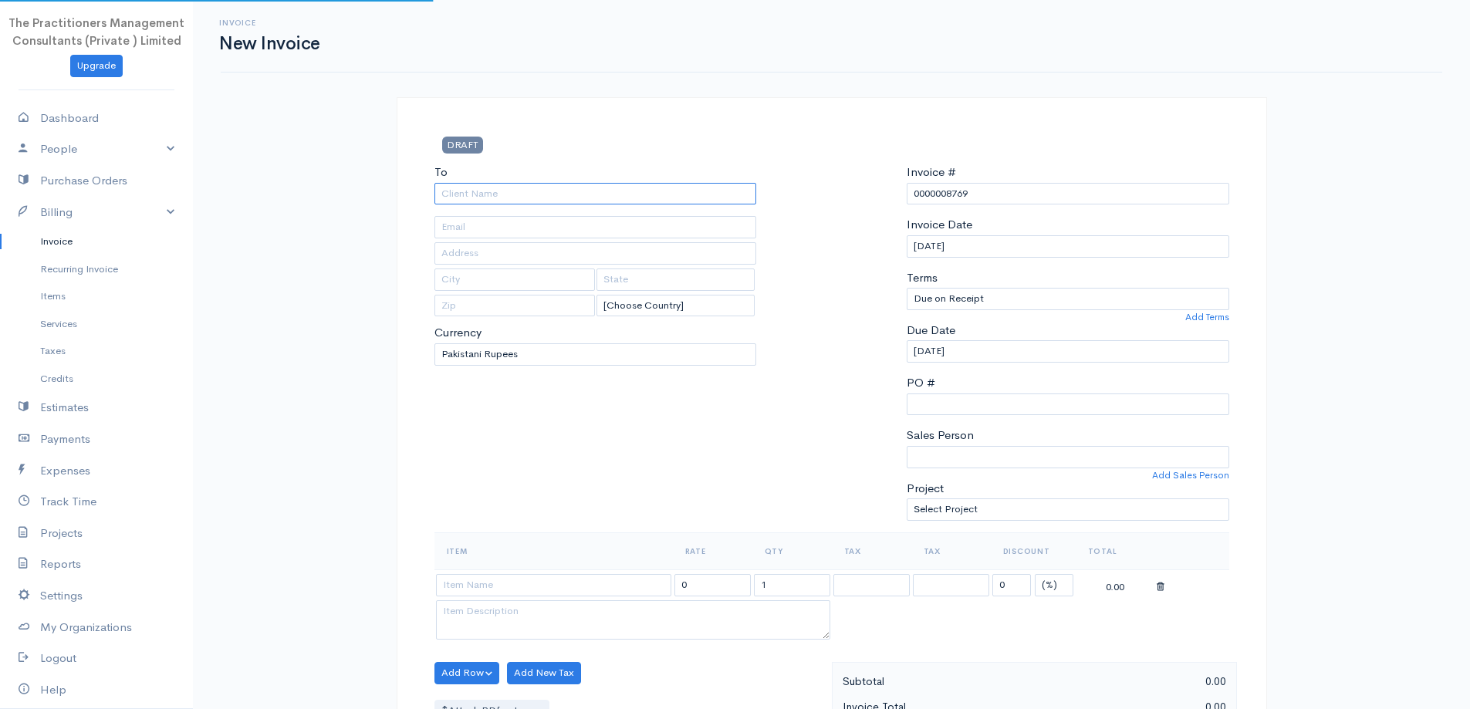
click at [628, 191] on input "To" at bounding box center [596, 194] width 323 height 22
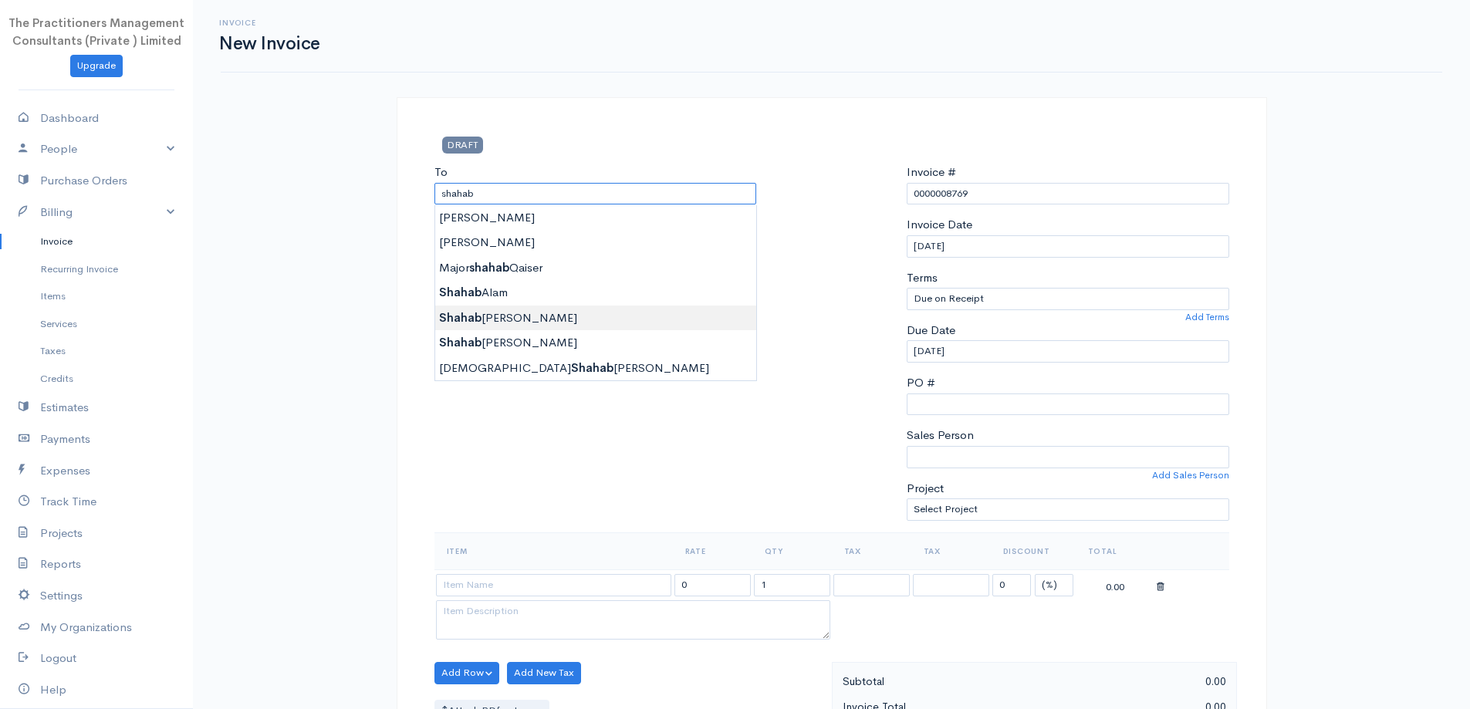
type input "[PERSON_NAME]"
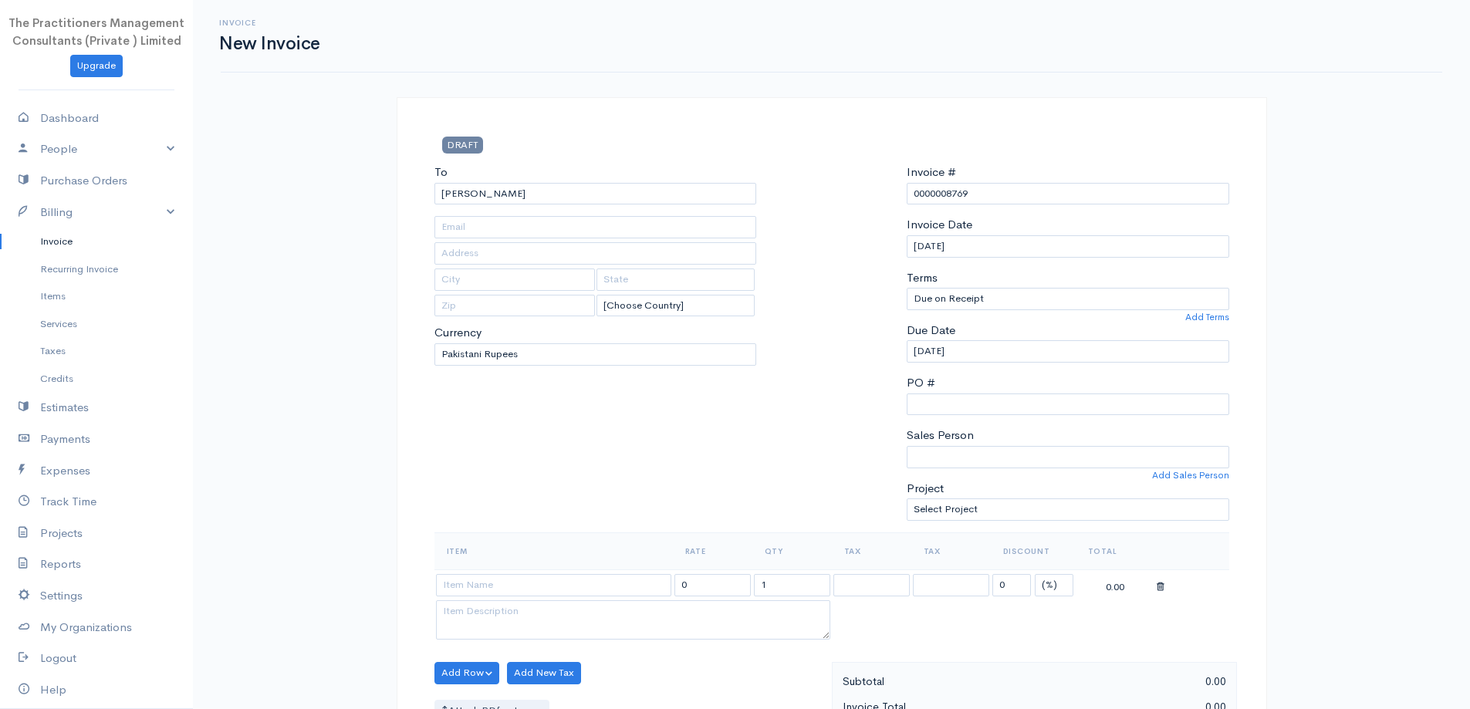
click at [595, 310] on body "The Practitioners Management Consultants (Private ) Limited Upgrade Dashboard P…" at bounding box center [735, 677] width 1470 height 1355
type input "1934"
type input "[GEOGRAPHIC_DATA]"
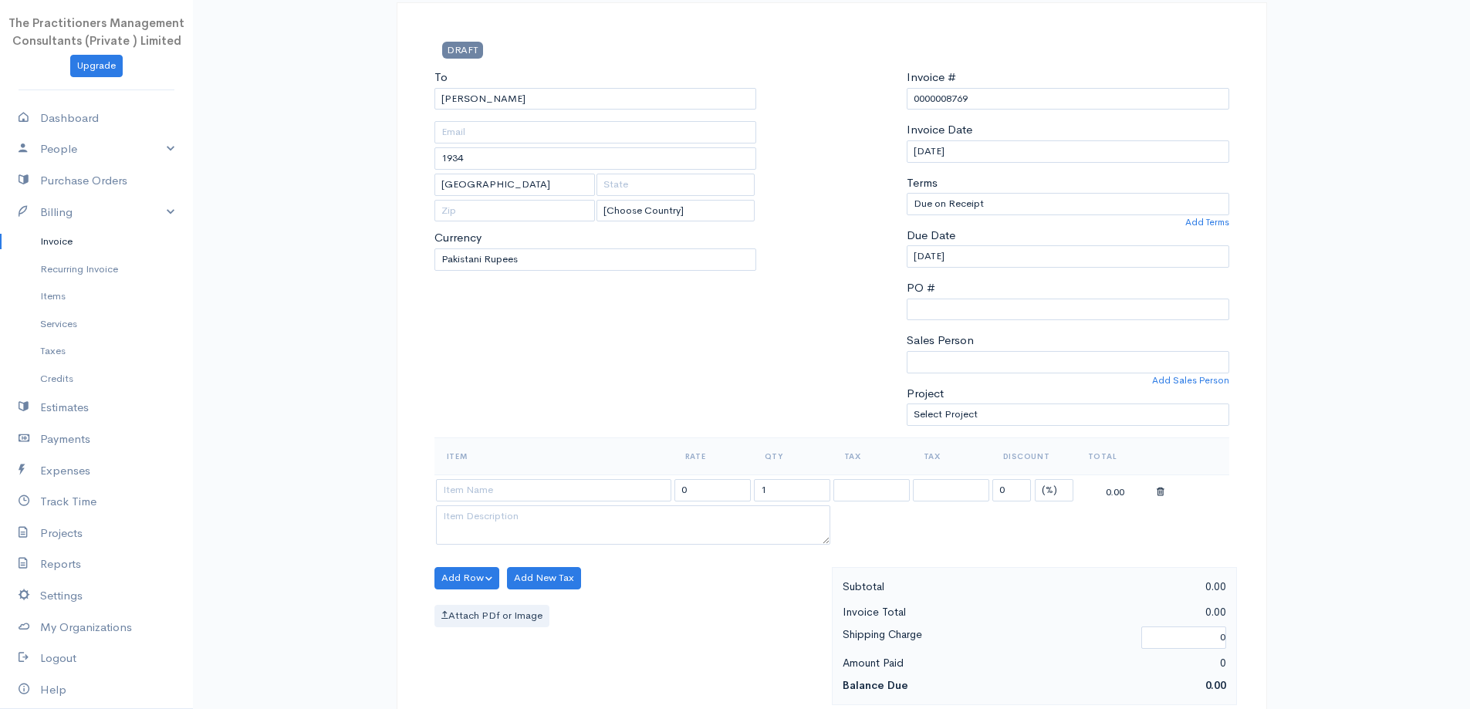
scroll to position [309, 0]
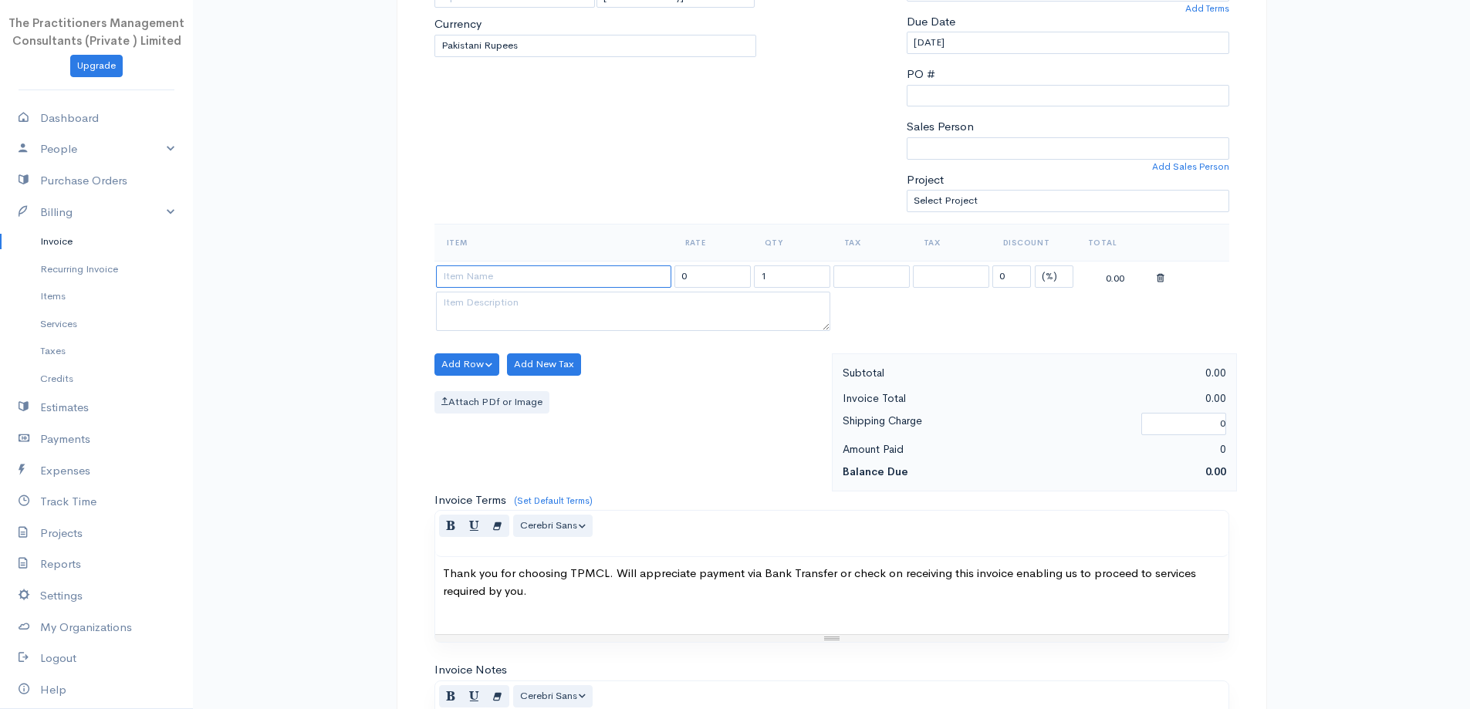
click at [554, 265] on input at bounding box center [553, 276] width 235 height 22
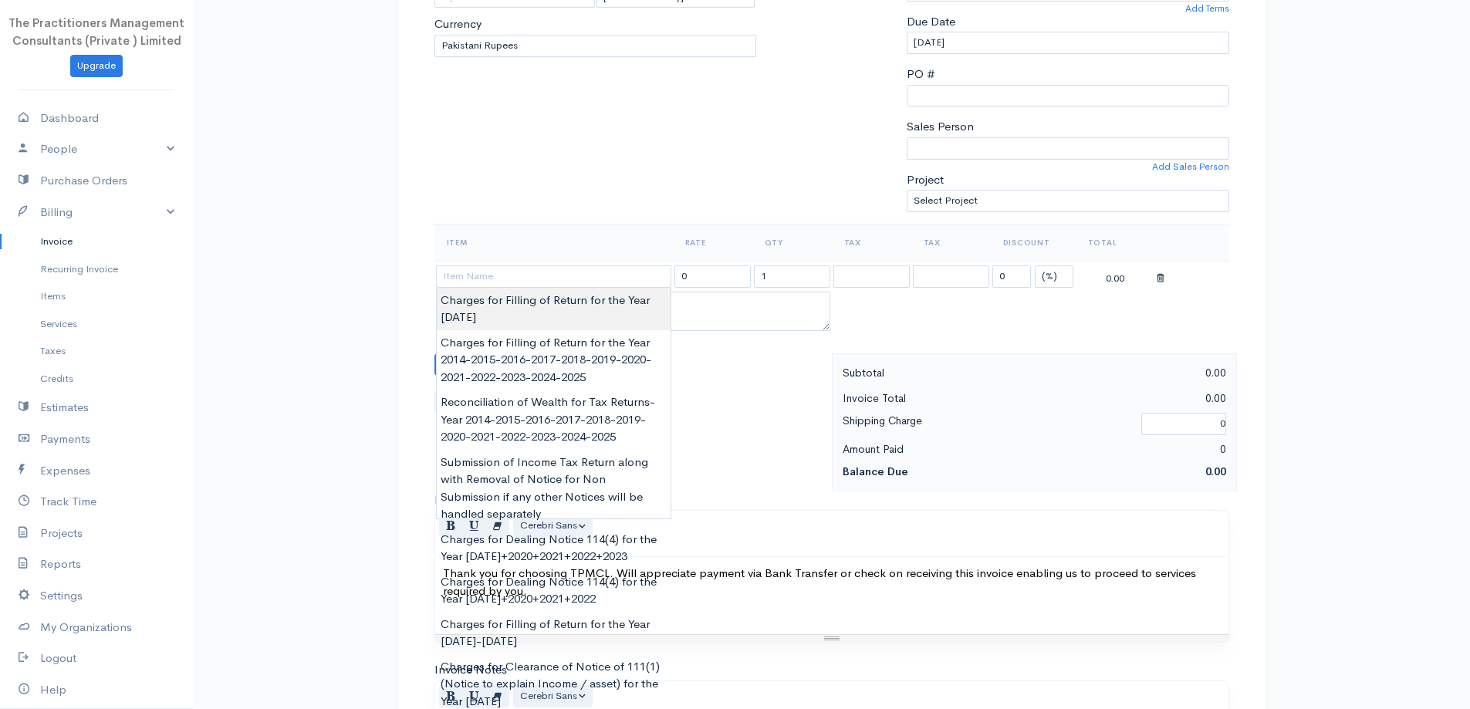
type input "Charges for Filling of Return for the Year [DATE]"
type input "5000.00"
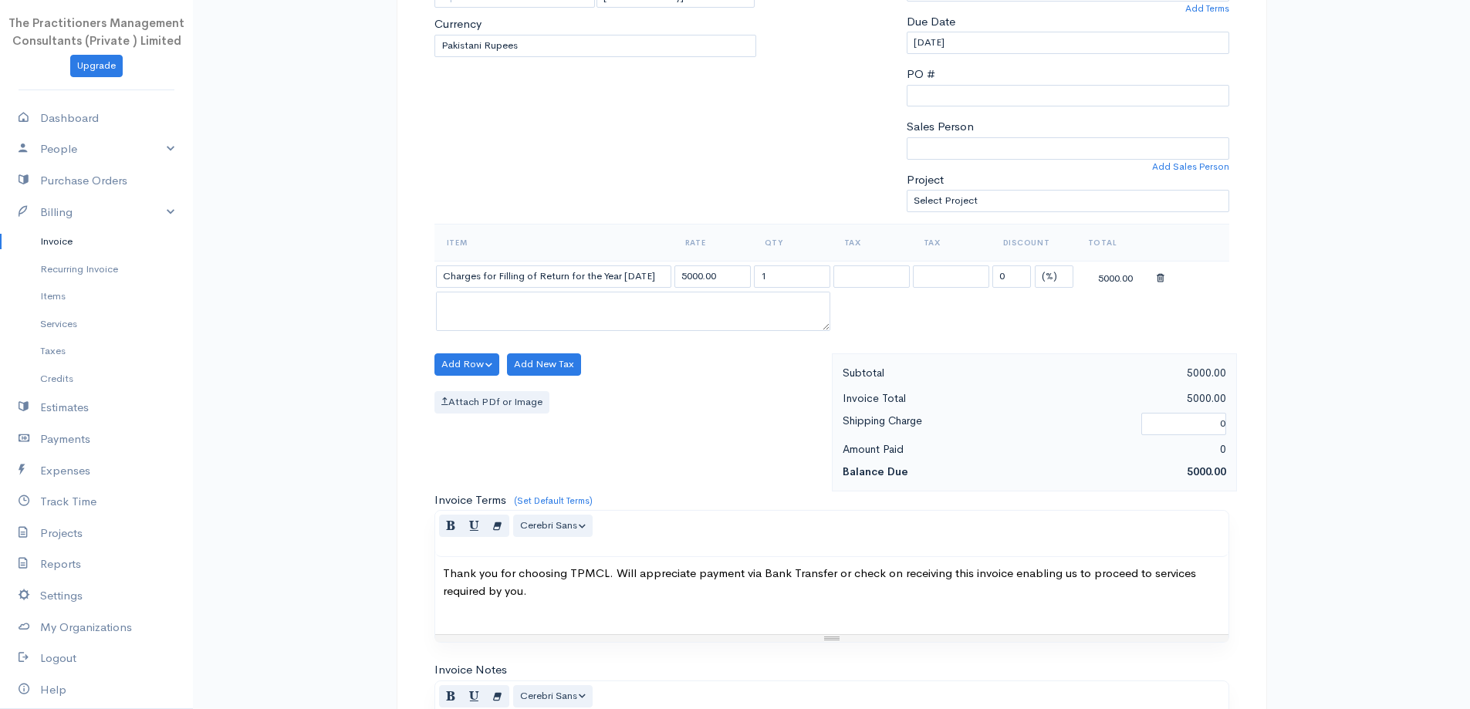
click at [568, 310] on body "The Practitioners Management Consultants (Private ) Limited Upgrade Dashboard P…" at bounding box center [735, 368] width 1470 height 1355
click at [643, 276] on input "Charges for Filling of Return for the Year [DATE]" at bounding box center [553, 276] width 235 height 22
click at [649, 278] on input "Charges for Filling of Return for the Year [DATE]" at bounding box center [553, 276] width 235 height 22
type input "Charges for Filling of Return for the Year [DATE]"
click at [1062, 286] on select "(%) Flat" at bounding box center [1054, 276] width 39 height 22
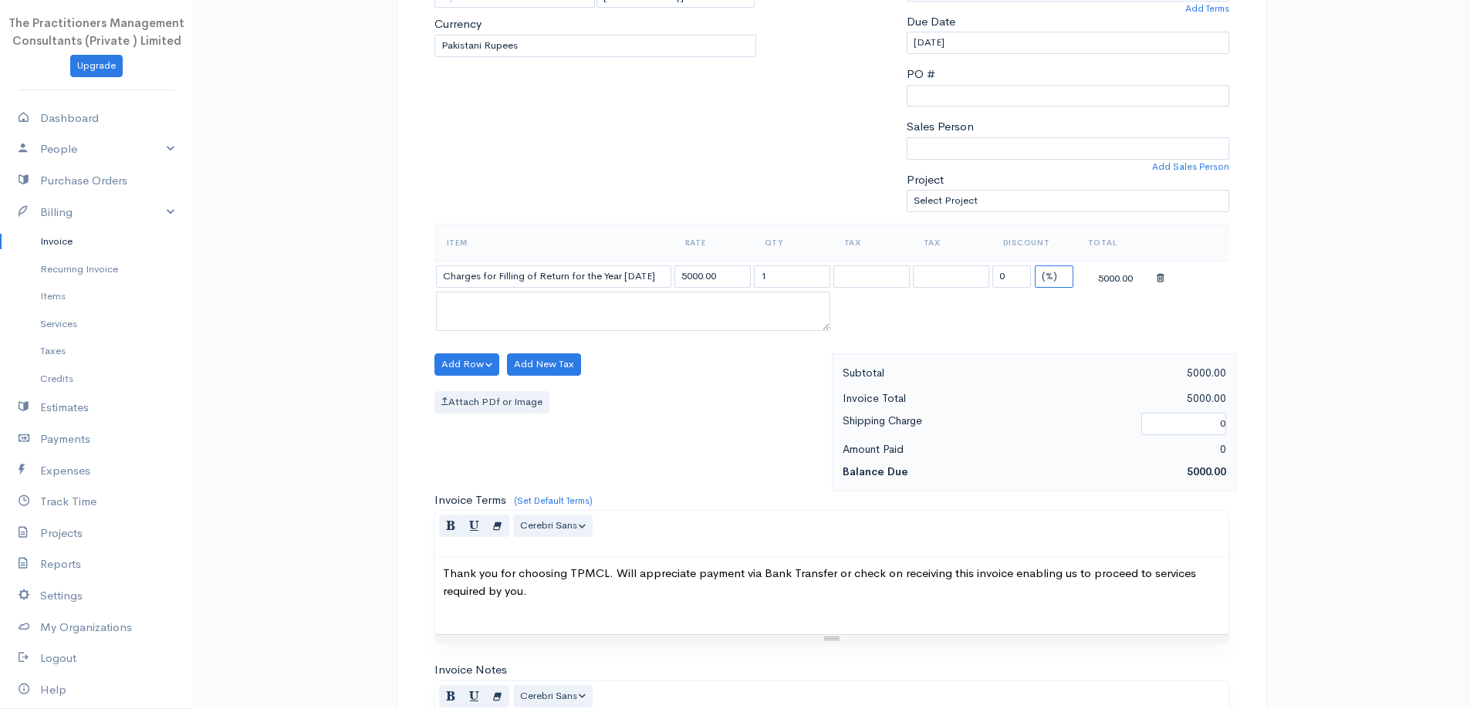
select select "2"
click at [1035, 265] on select "(%) Flat" at bounding box center [1054, 276] width 39 height 22
click at [1022, 278] on input "0" at bounding box center [1012, 276] width 39 height 22
type input "2000"
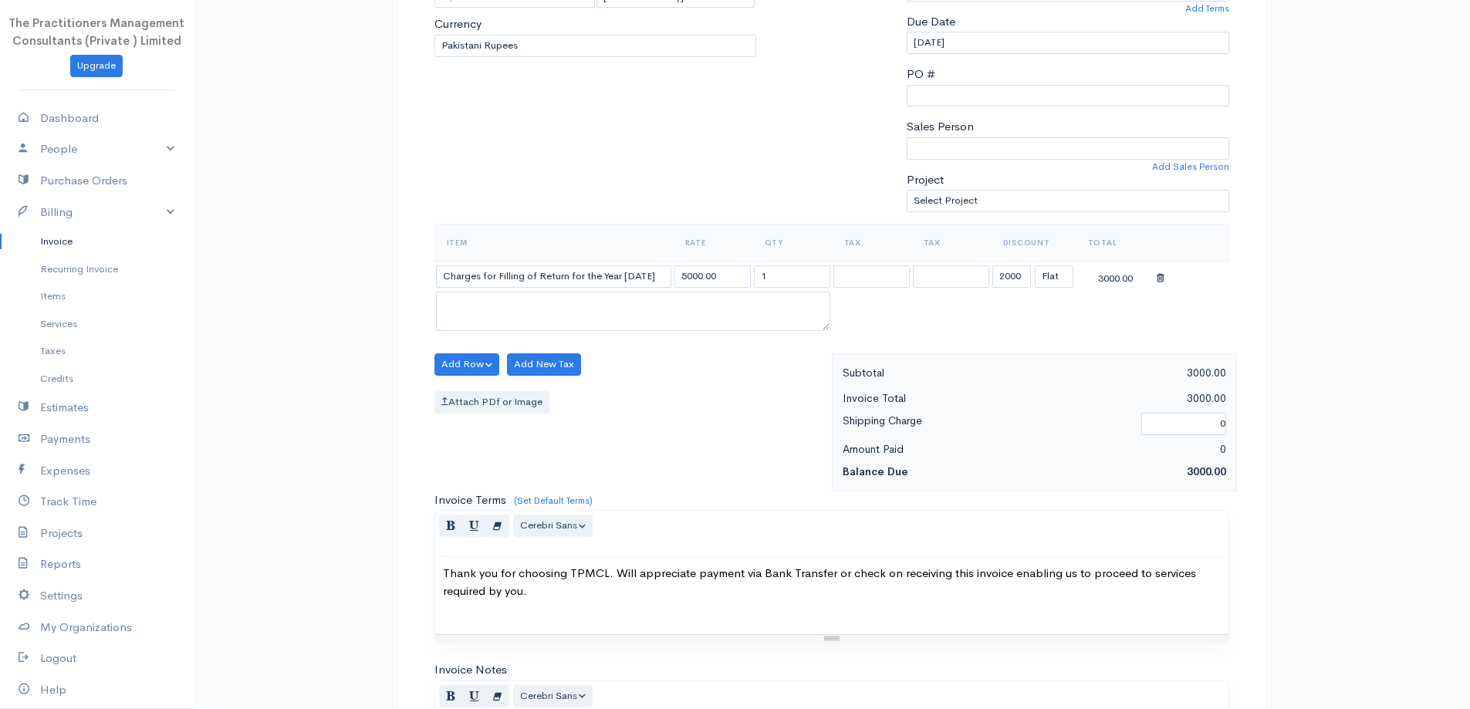
click at [753, 207] on div "To [GEOGRAPHIC_DATA][PERSON_NAME][GEOGRAPHIC_DATA] 1934 [GEOGRAPHIC_DATA] [Choo…" at bounding box center [596, 39] width 338 height 369
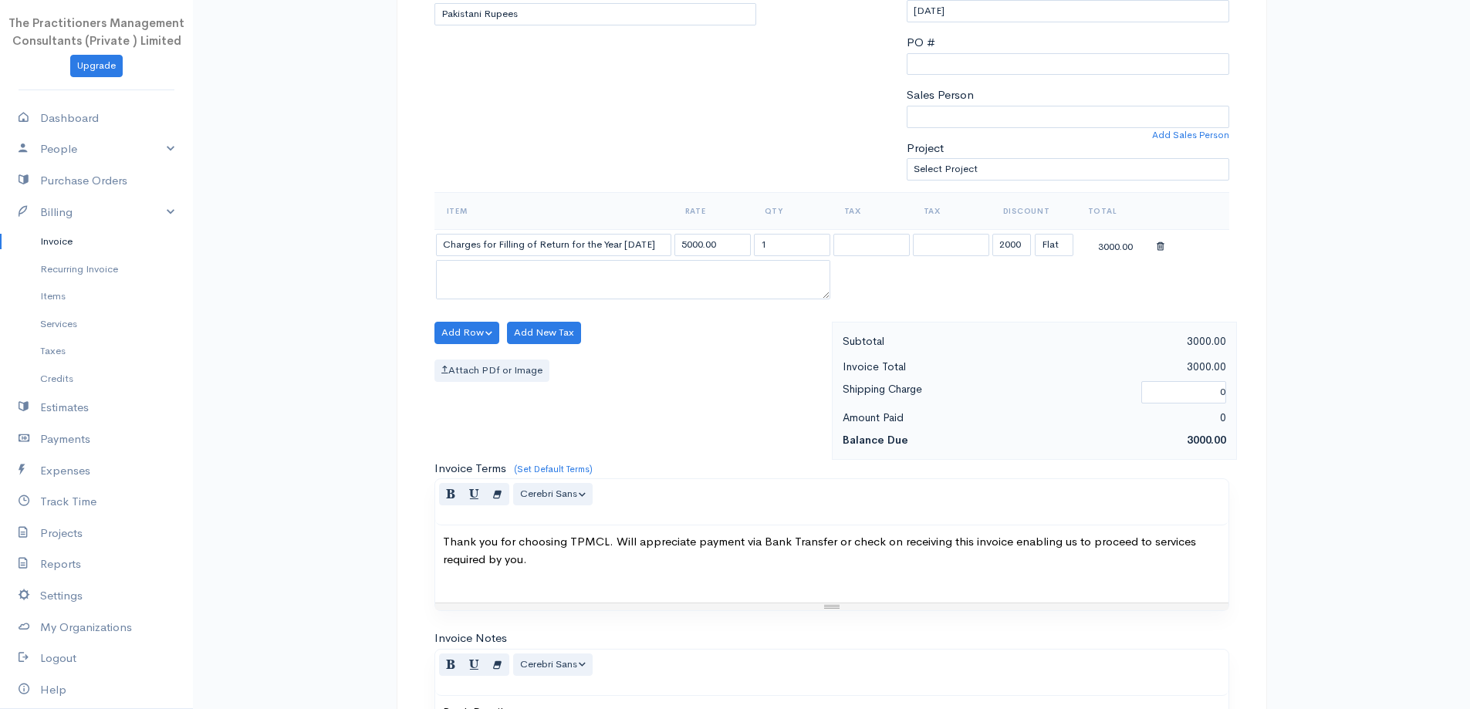
scroll to position [645, 0]
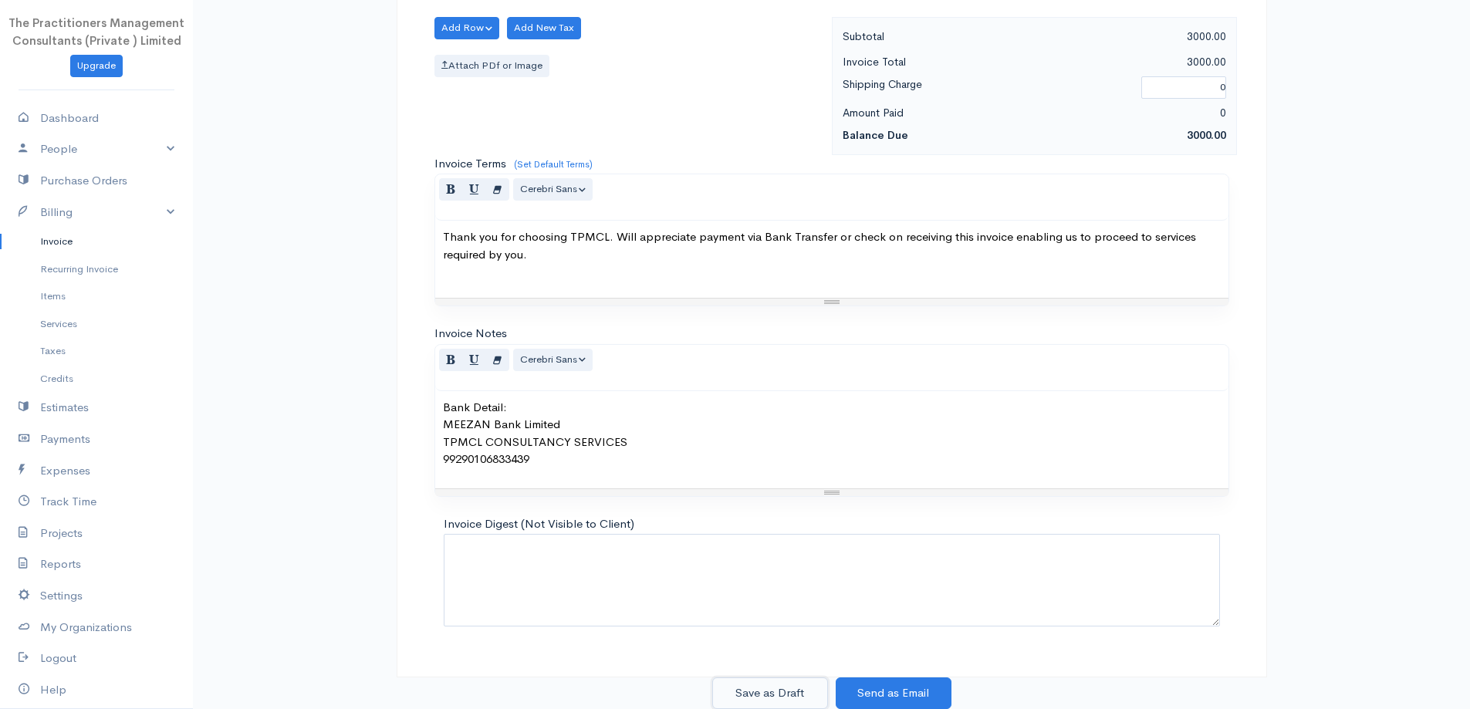
click at [809, 679] on button "Save as Draft" at bounding box center [770, 694] width 116 height 32
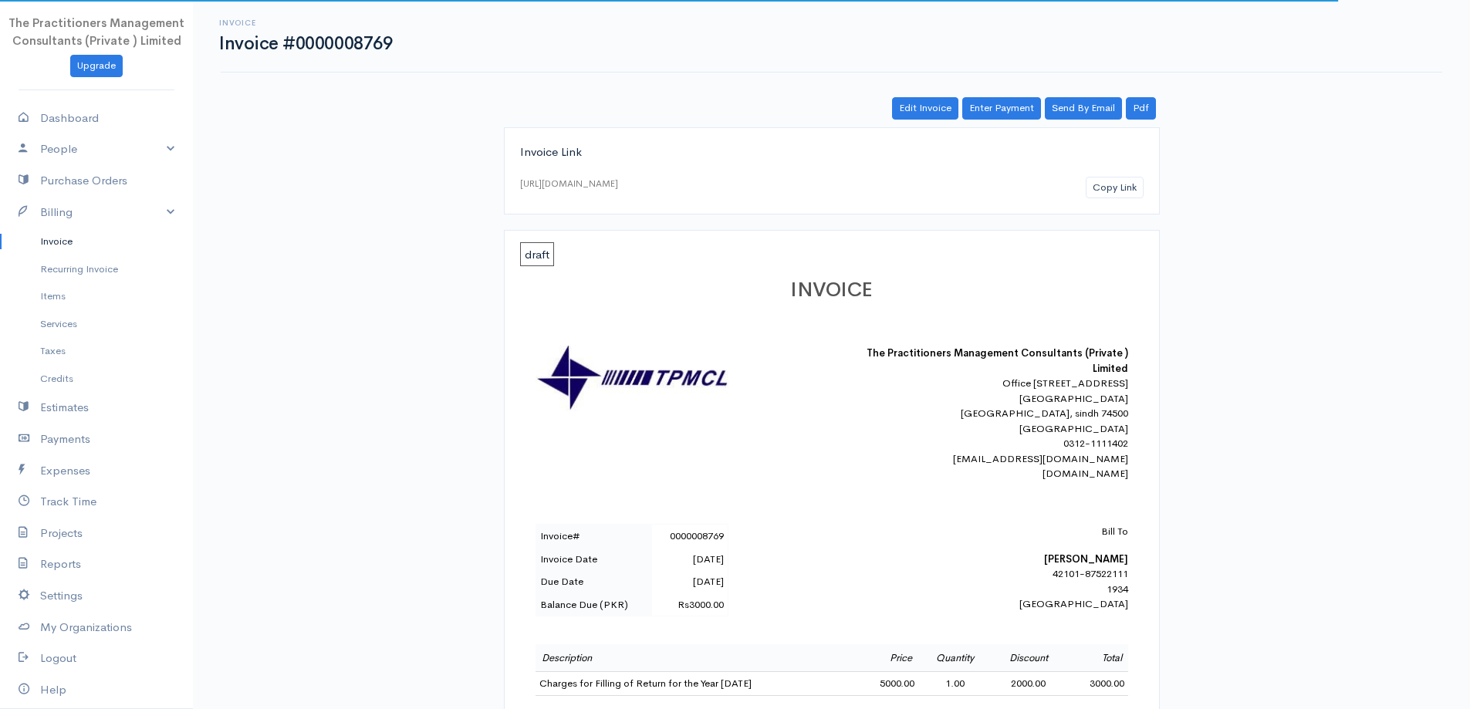
click at [63, 239] on link "Invoice" at bounding box center [96, 242] width 193 height 28
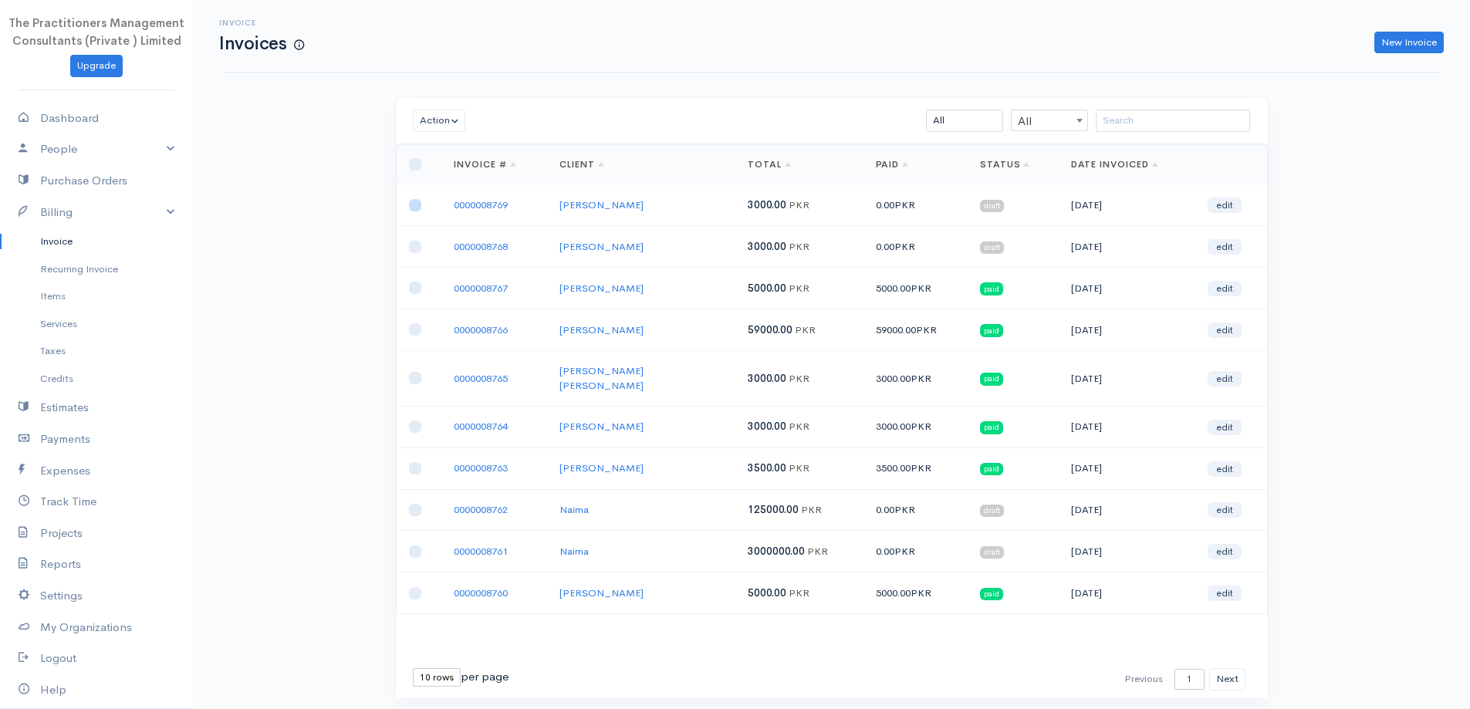
click at [420, 207] on input "checkbox" at bounding box center [415, 205] width 12 height 12
checkbox input "true"
click at [418, 249] on input "checkbox" at bounding box center [415, 247] width 12 height 12
click at [435, 118] on button "Action" at bounding box center [439, 121] width 53 height 22
click at [481, 209] on link "Download PDF" at bounding box center [475, 205] width 122 height 27
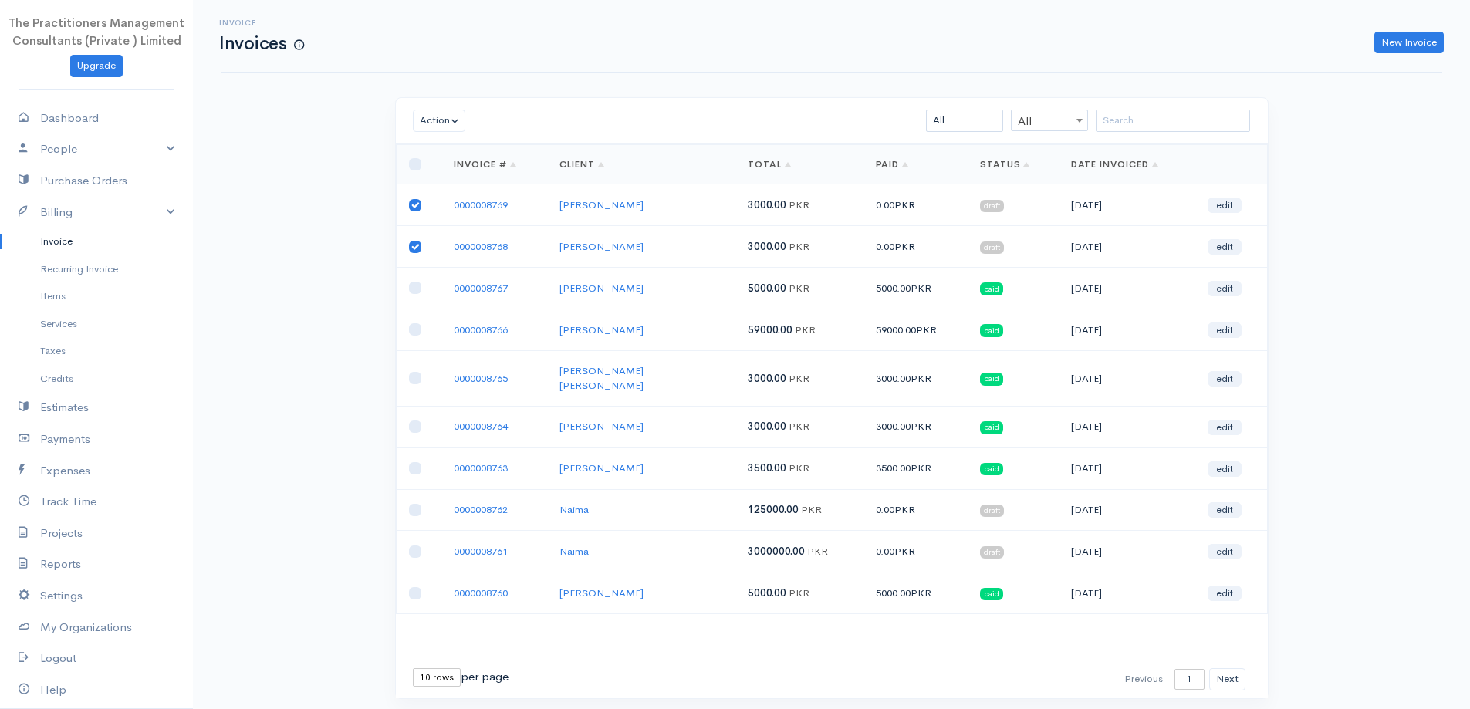
click at [418, 253] on td at bounding box center [419, 247] width 46 height 42
click at [418, 252] on input "checkbox" at bounding box center [415, 247] width 12 height 12
checkbox input "false"
click at [431, 112] on button "Action" at bounding box center [439, 121] width 53 height 22
click at [487, 210] on link "Download PDF" at bounding box center [475, 205] width 122 height 27
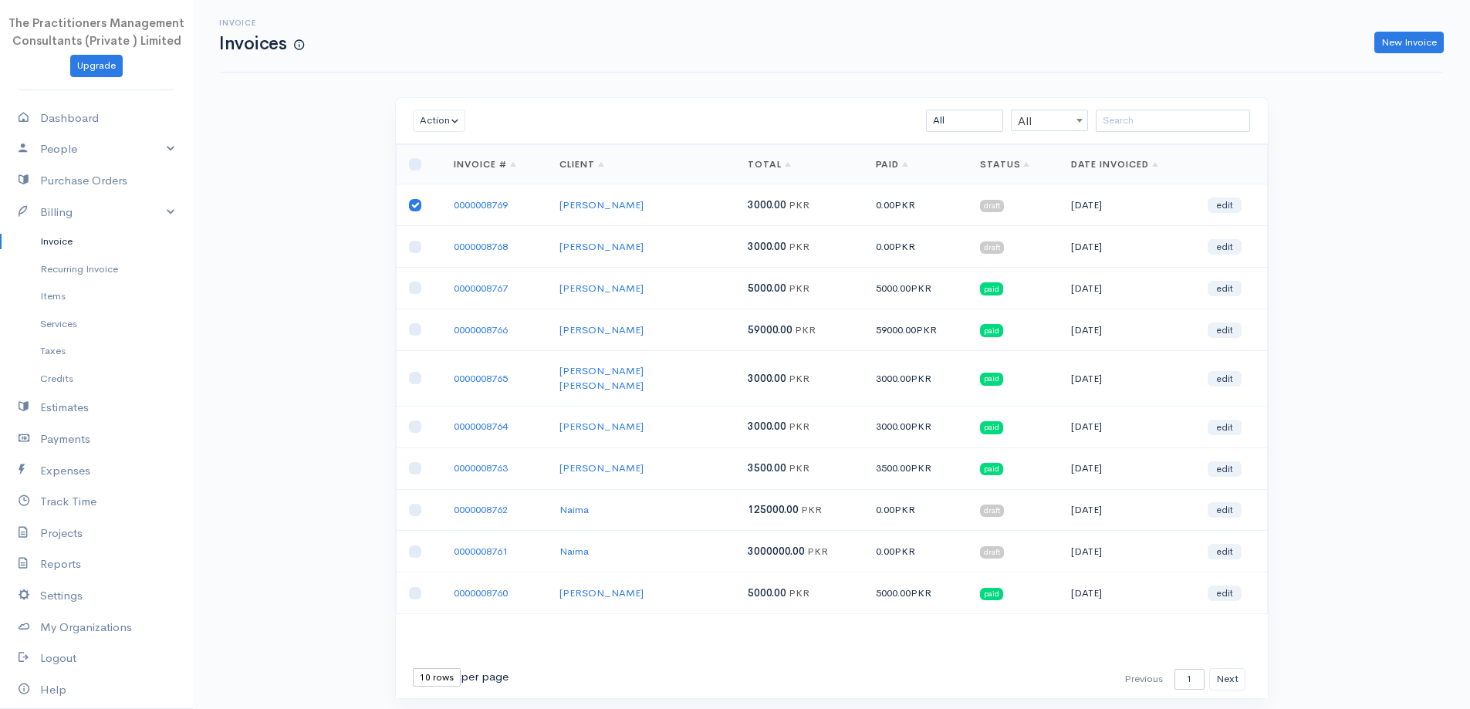
click at [414, 205] on input "checkbox" at bounding box center [415, 205] width 12 height 12
checkbox input "false"
click at [415, 251] on input "checkbox" at bounding box center [415, 247] width 12 height 12
click at [442, 109] on div "Action Archive Delete Download PDF Send Mark as Sent Mark Un-Sent Enter Payment…" at bounding box center [832, 121] width 872 height 46
click at [448, 122] on button "Action" at bounding box center [439, 121] width 53 height 22
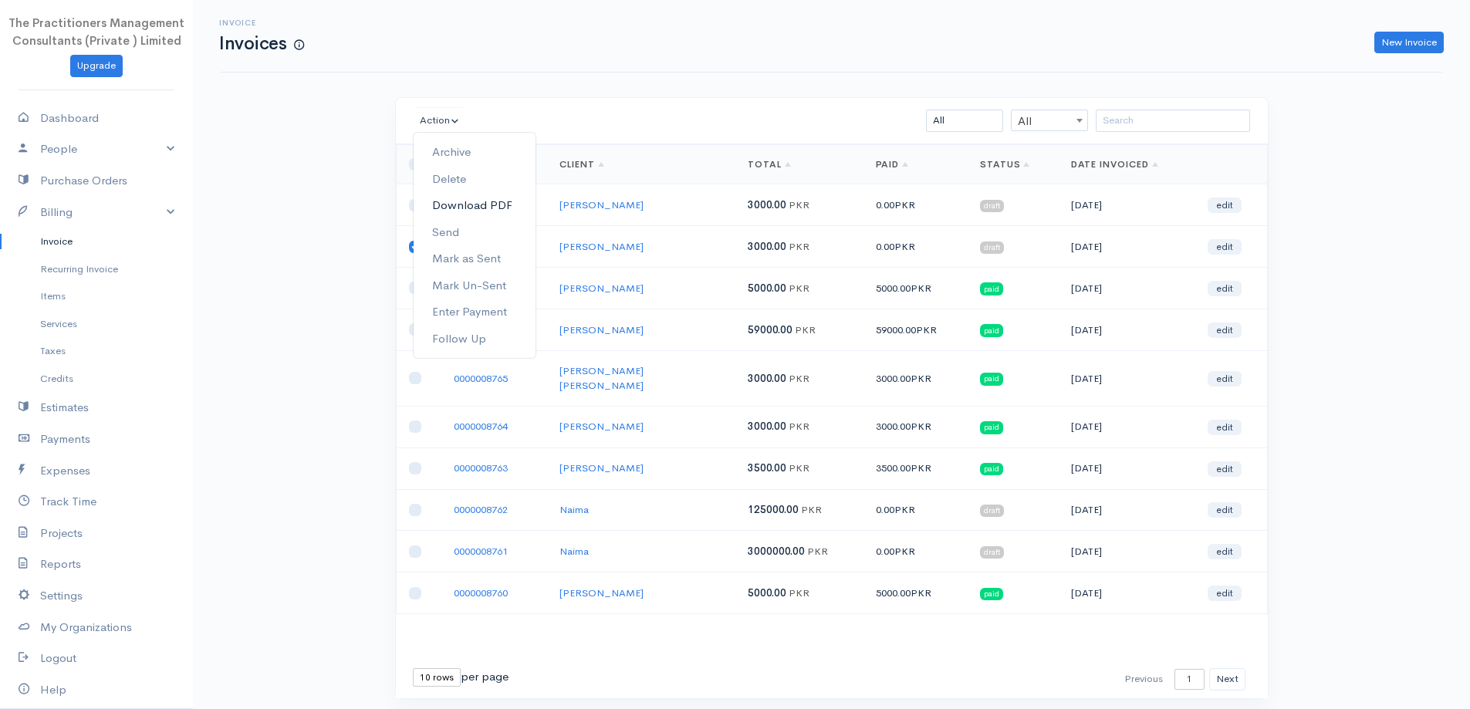
click at [485, 201] on link "Download PDF" at bounding box center [475, 205] width 122 height 27
click at [414, 242] on input "checkbox" at bounding box center [415, 247] width 12 height 12
checkbox input "false"
